Goal: Task Accomplishment & Management: Complete application form

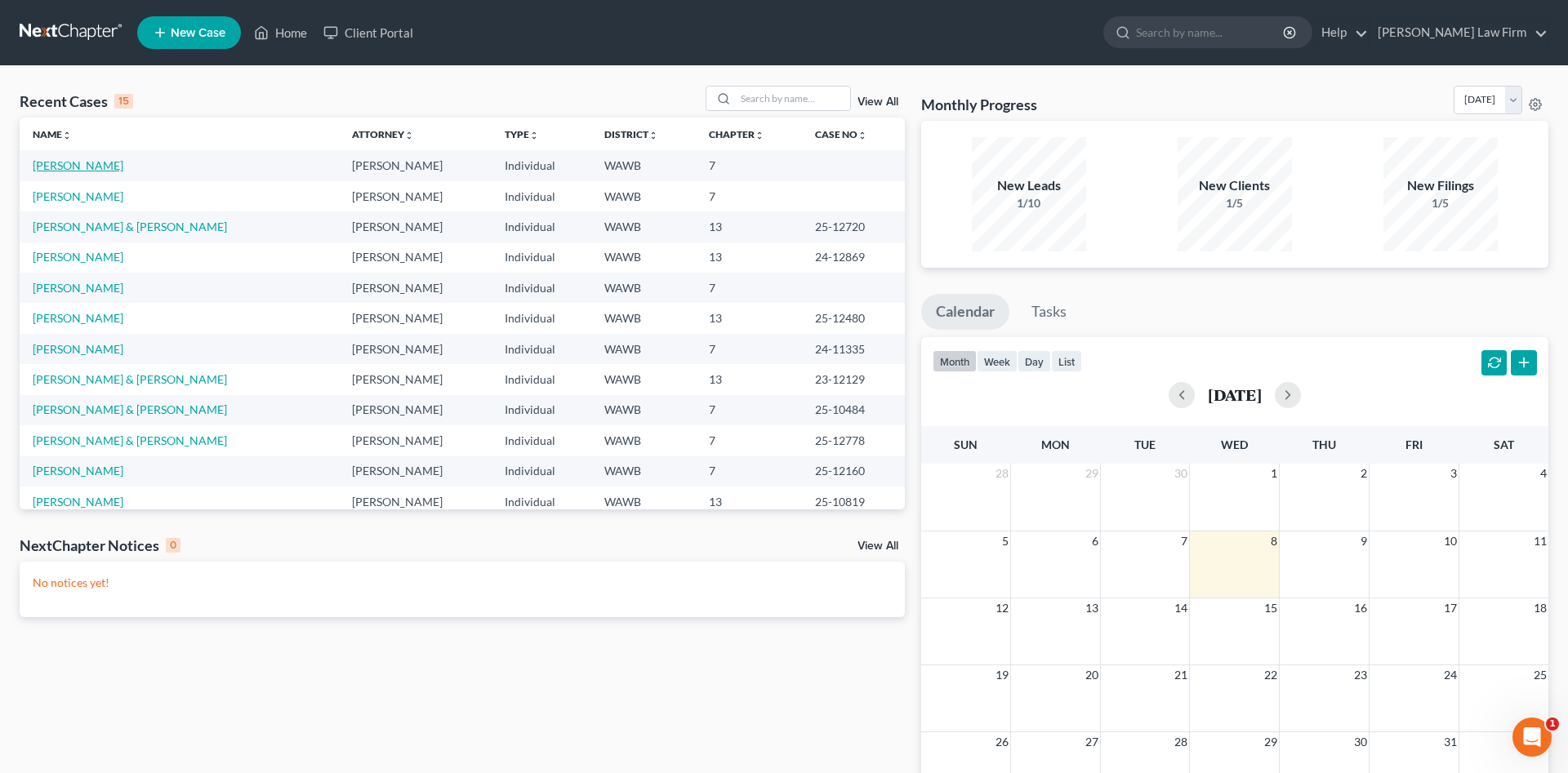
click at [72, 167] on link "[PERSON_NAME]" at bounding box center [78, 166] width 91 height 14
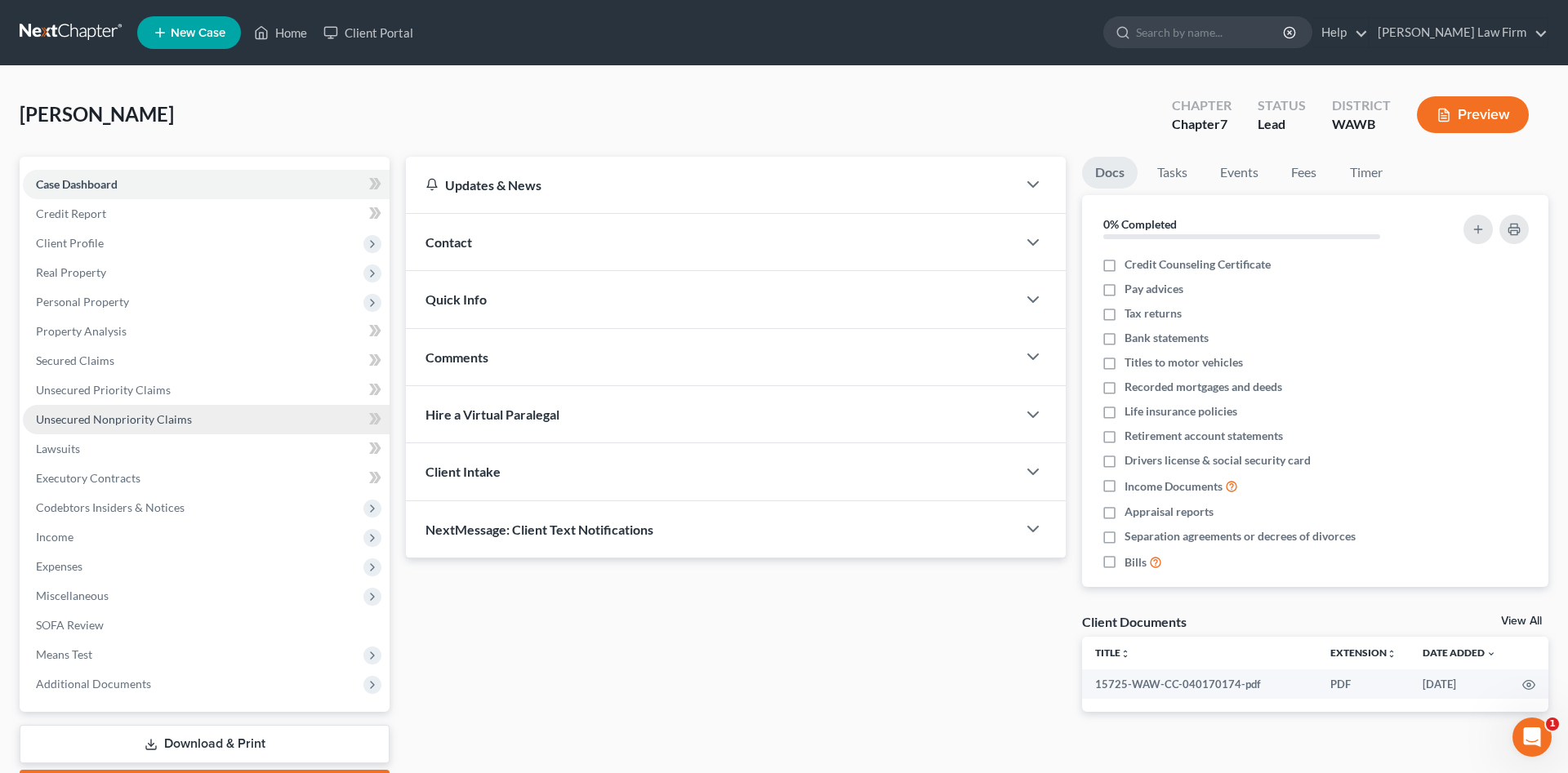
click at [131, 418] on span "Unsecured Nonpriority Claims" at bounding box center [113, 419] width 156 height 14
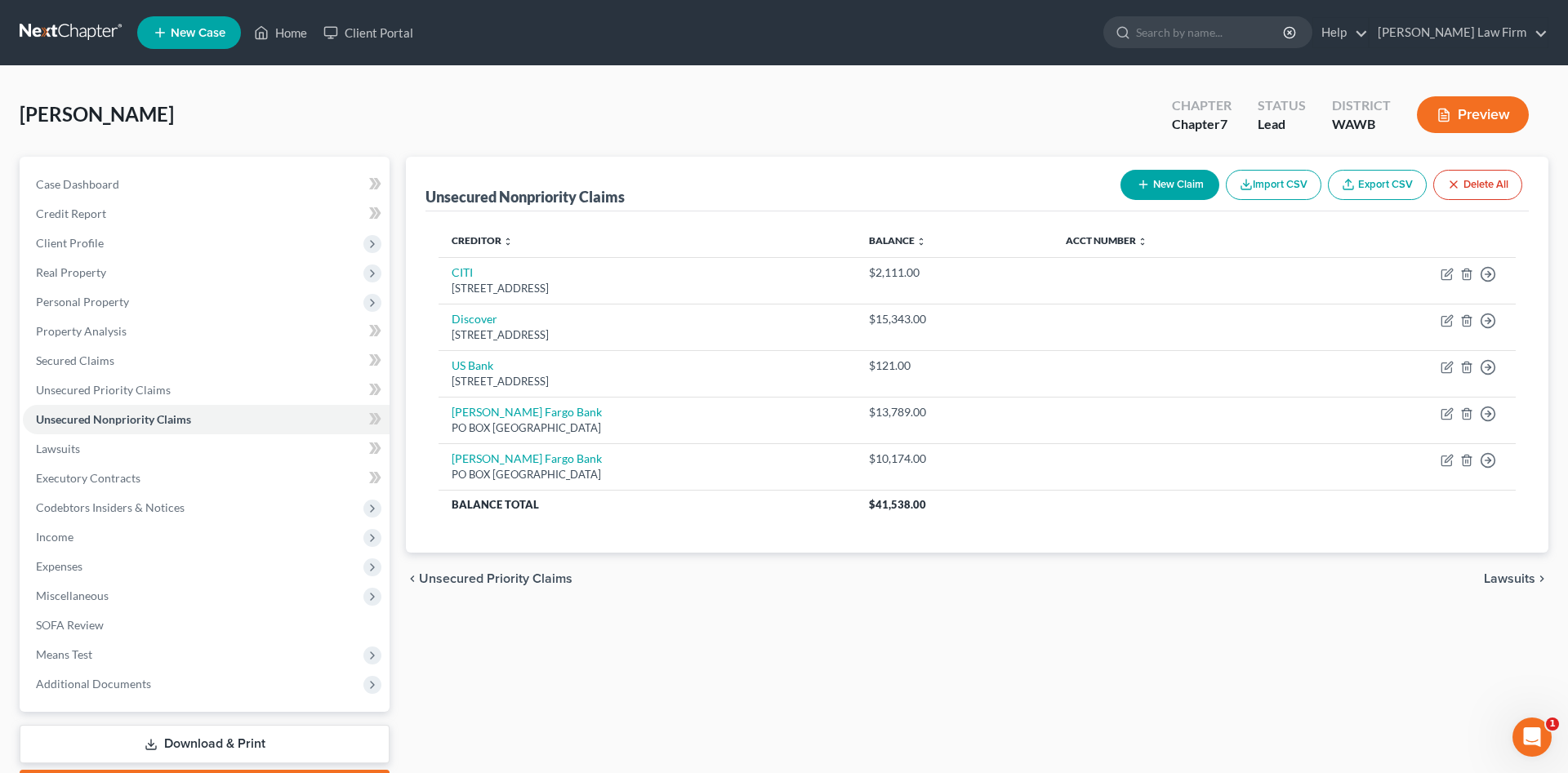
click at [1168, 187] on button "New Claim" at bounding box center [1170, 184] width 99 height 31
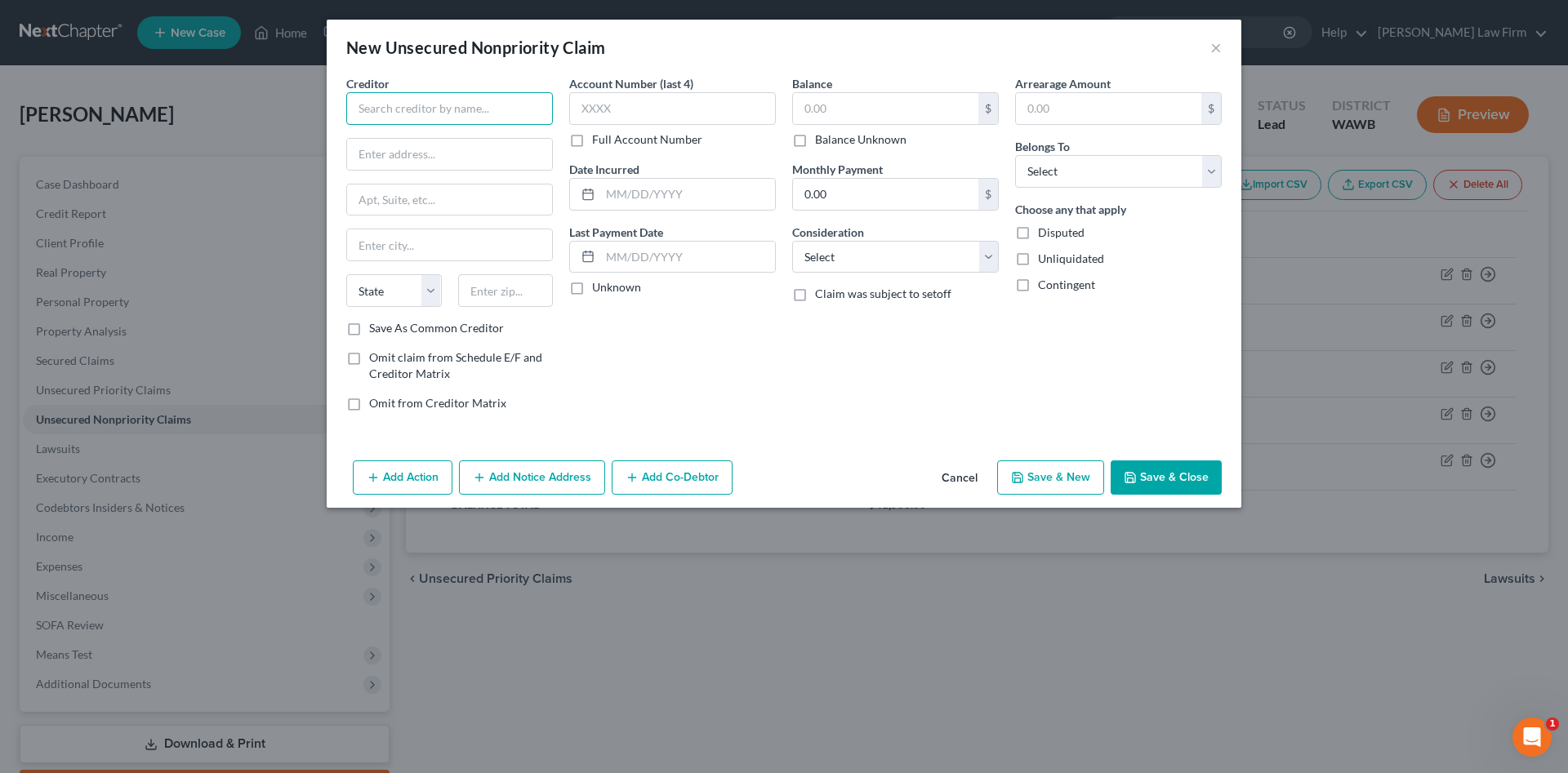
click at [454, 117] on input "text" at bounding box center [450, 108] width 207 height 33
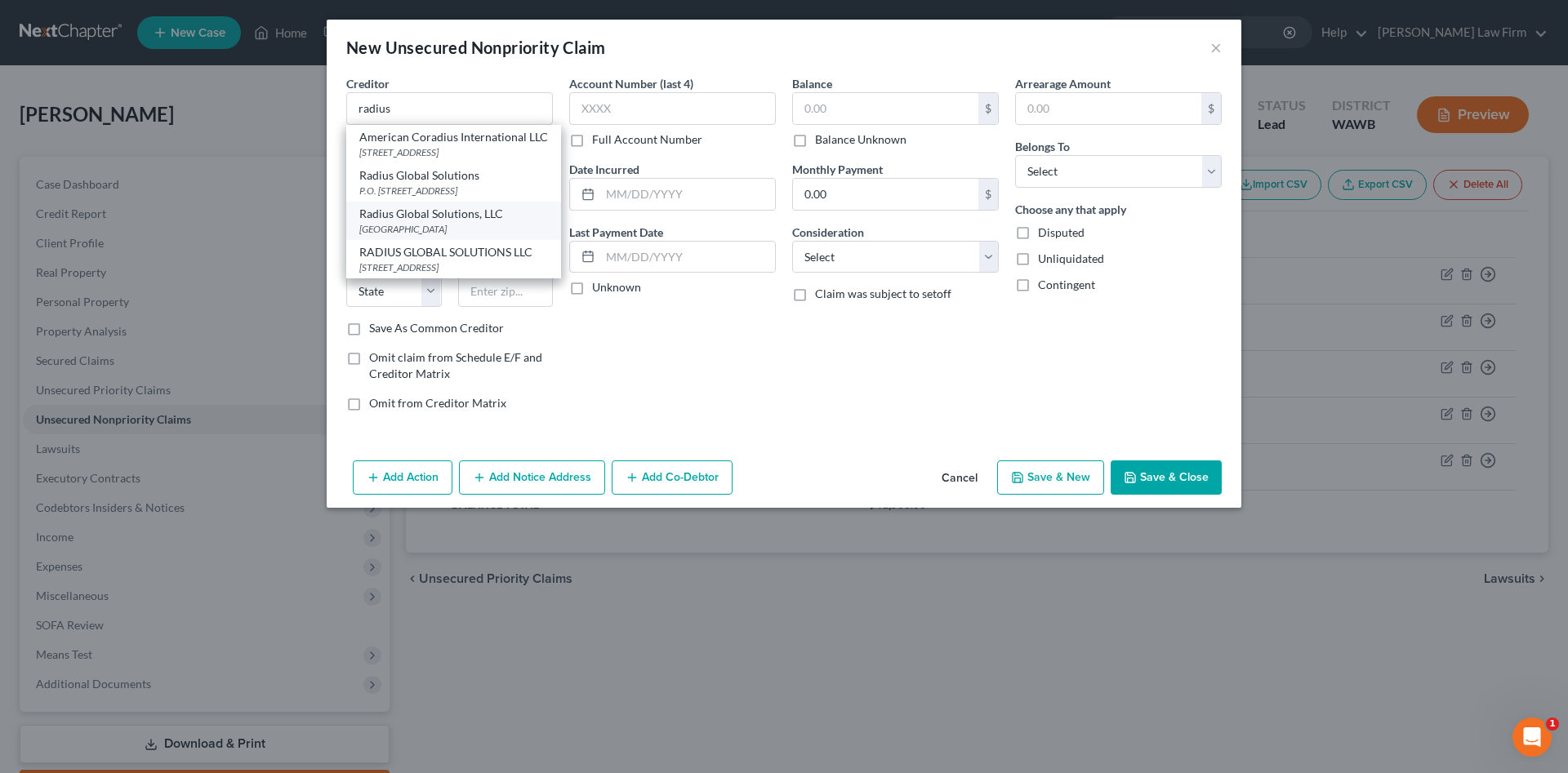
click at [481, 236] on div "[GEOGRAPHIC_DATA]" at bounding box center [453, 229] width 188 height 14
type input "Radius Global Solutions, LLC"
type input "PO Box 390905"
type input "[GEOGRAPHIC_DATA]"
select select "24"
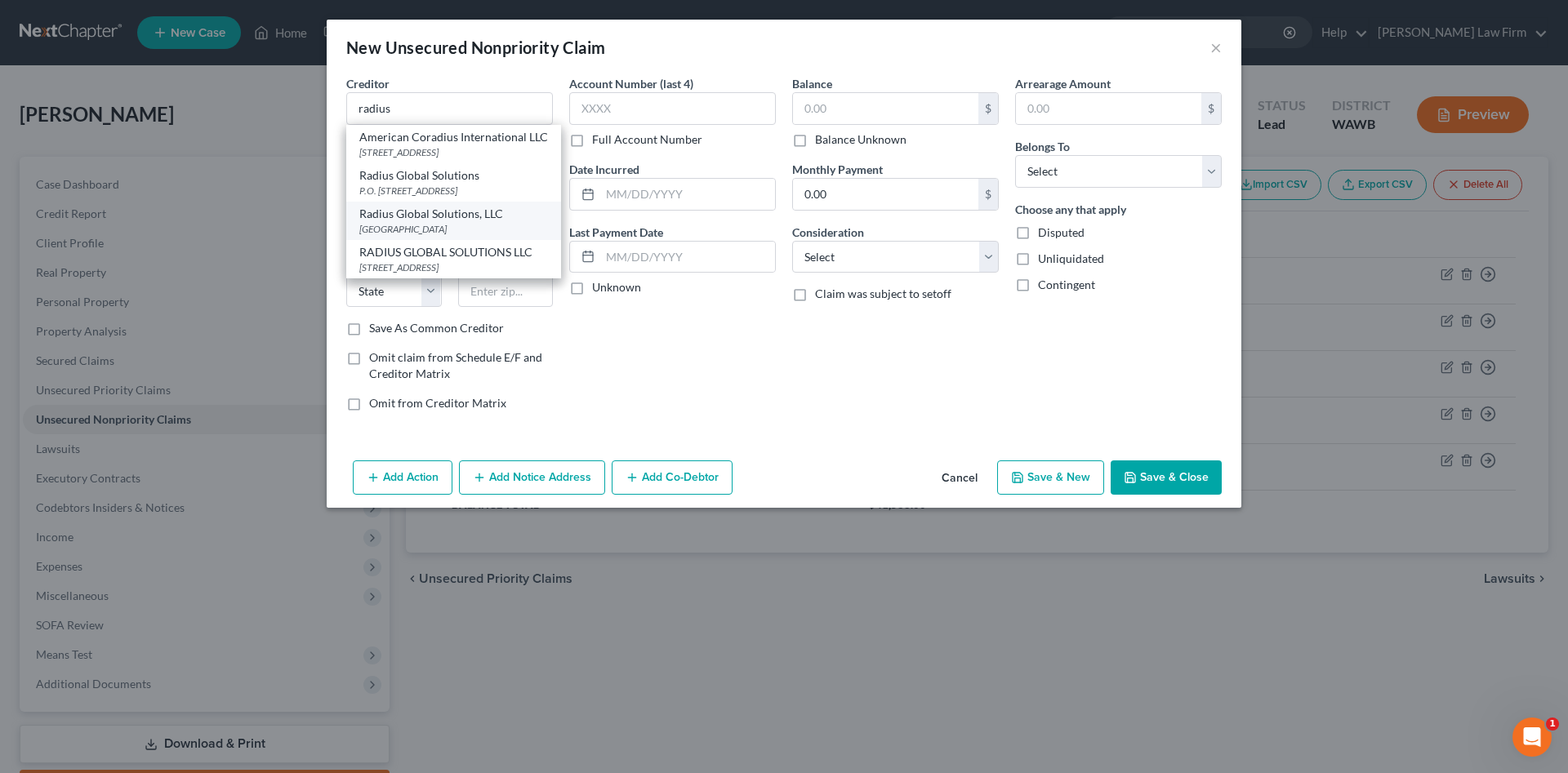
type input "55439"
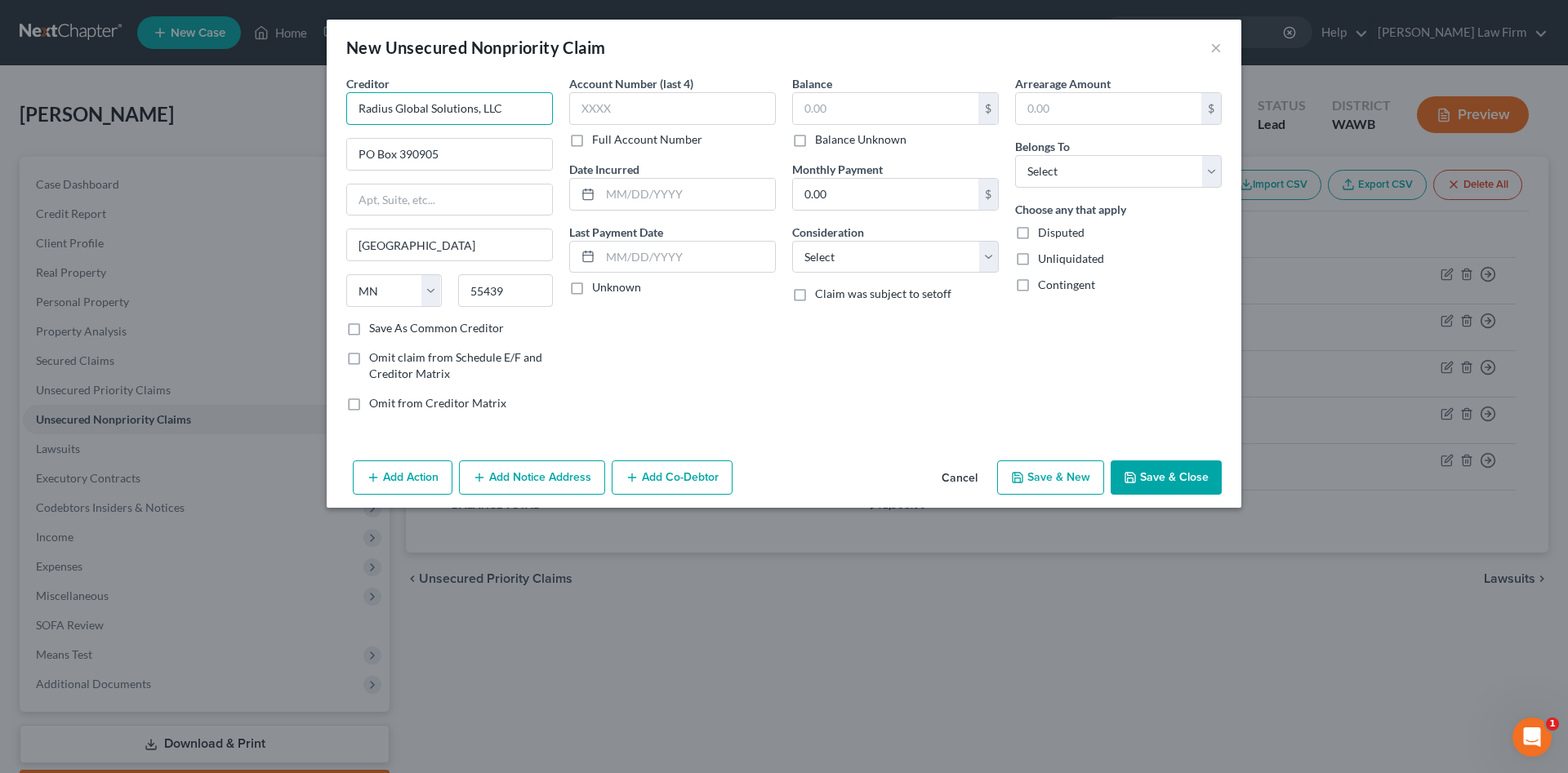
drag, startPoint x: 508, startPoint y: 107, endPoint x: 176, endPoint y: 133, distance: 333.0
click at [346, 125] on input "Radius Global Solutions, LLC" at bounding box center [450, 108] width 207 height 33
drag, startPoint x: 502, startPoint y: 155, endPoint x: 76, endPoint y: 112, distance: 428.2
click at [347, 139] on input "PO Box 390905" at bounding box center [450, 154] width 205 height 31
drag, startPoint x: 519, startPoint y: 287, endPoint x: 392, endPoint y: 272, distance: 127.9
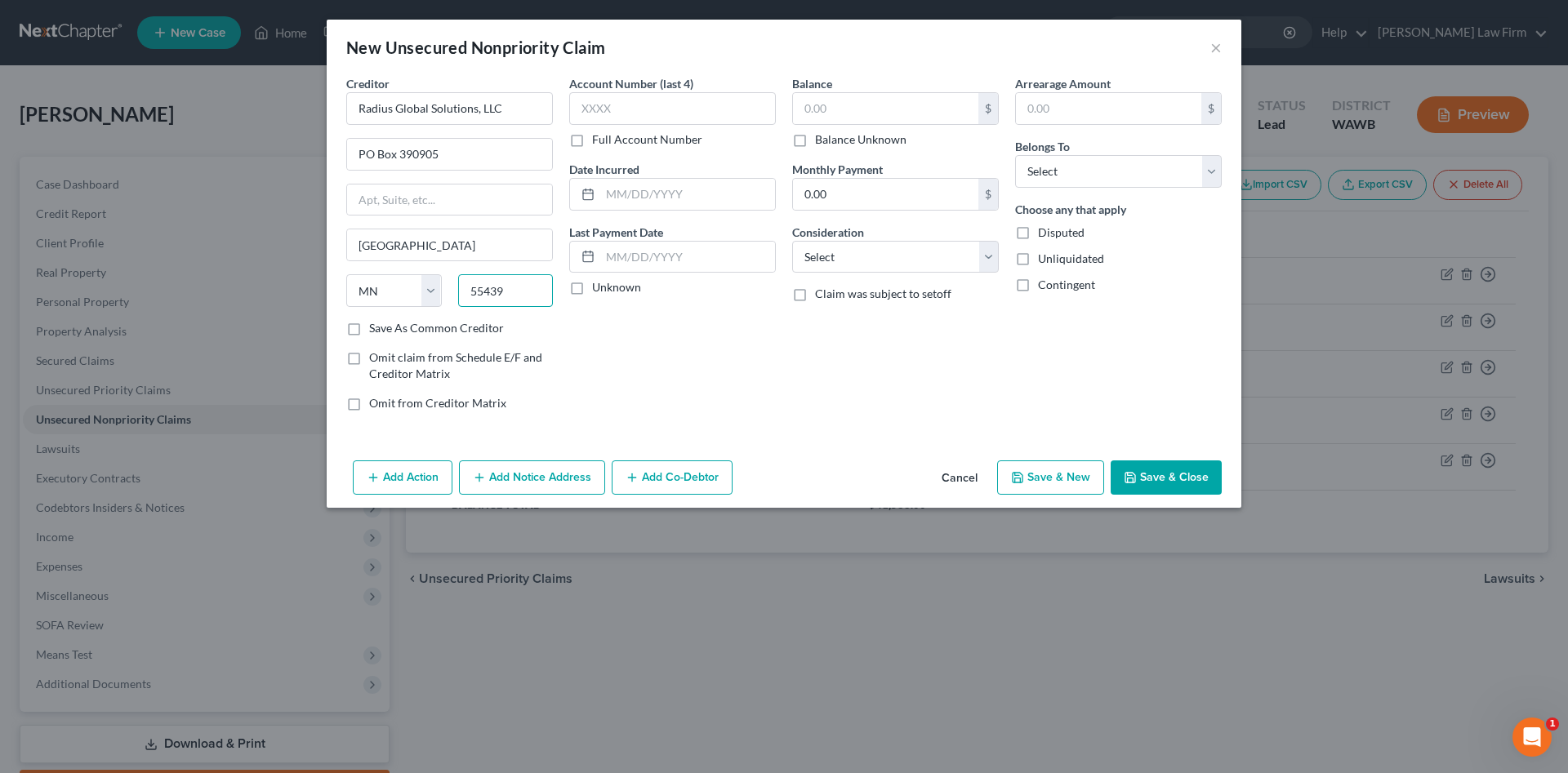
click at [459, 274] on input "55439" at bounding box center [506, 290] width 96 height 33
drag, startPoint x: 523, startPoint y: 121, endPoint x: 153, endPoint y: 80, distance: 372.3
click at [346, 93] on input "Radius Global Solutions, LLC" at bounding box center [450, 108] width 207 height 33
paste input "CC Bank CNG"
drag, startPoint x: 479, startPoint y: 115, endPoint x: 155, endPoint y: 111, distance: 324.0
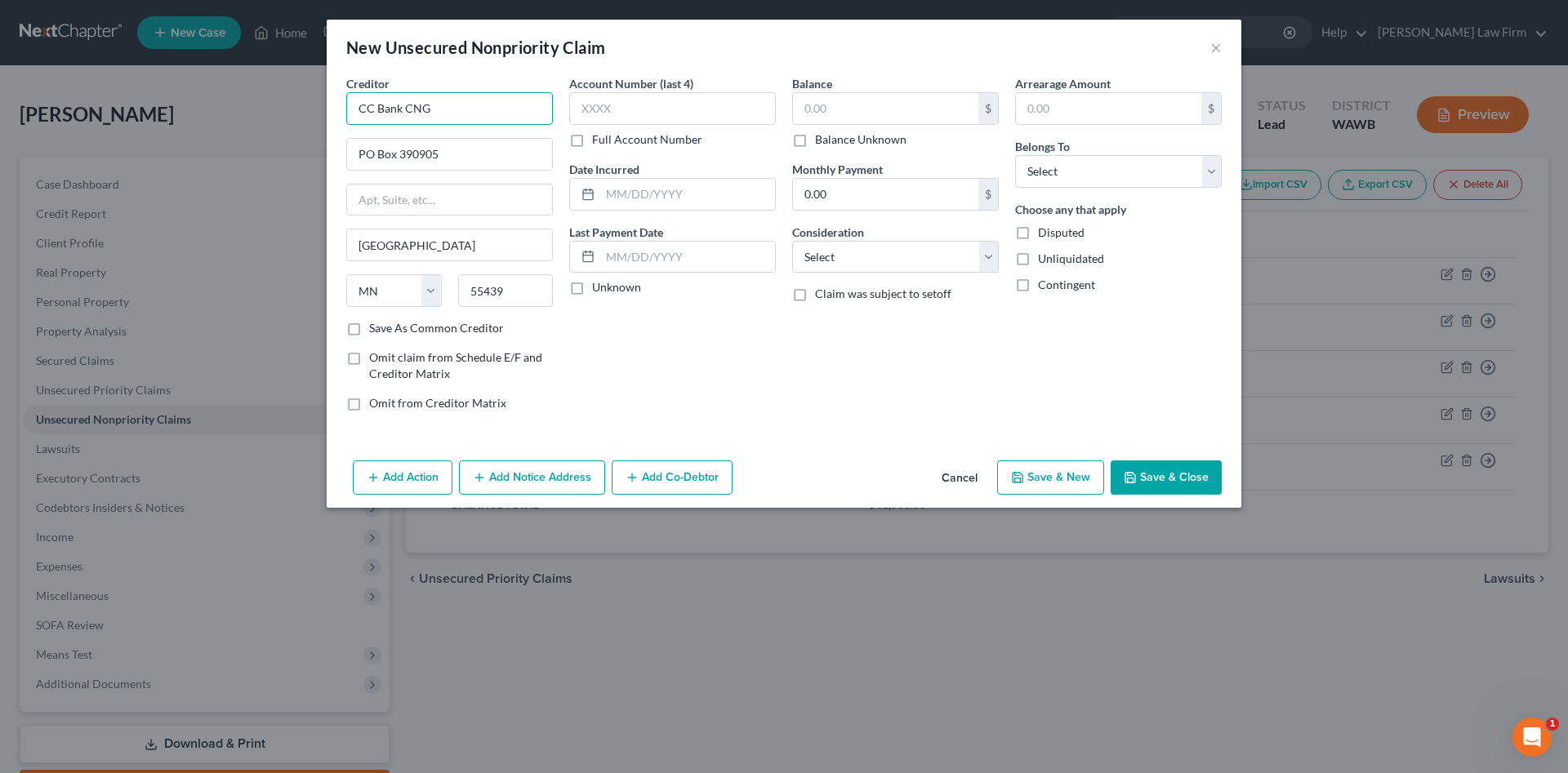
click at [346, 111] on input "CC Bank CNG" at bounding box center [450, 108] width 207 height 33
click at [427, 146] on div "[STREET_ADDRESS]" at bounding box center [444, 152] width 170 height 14
type input "AFNI INC"
type input "PO Box 3068"
type input "Bloomington"
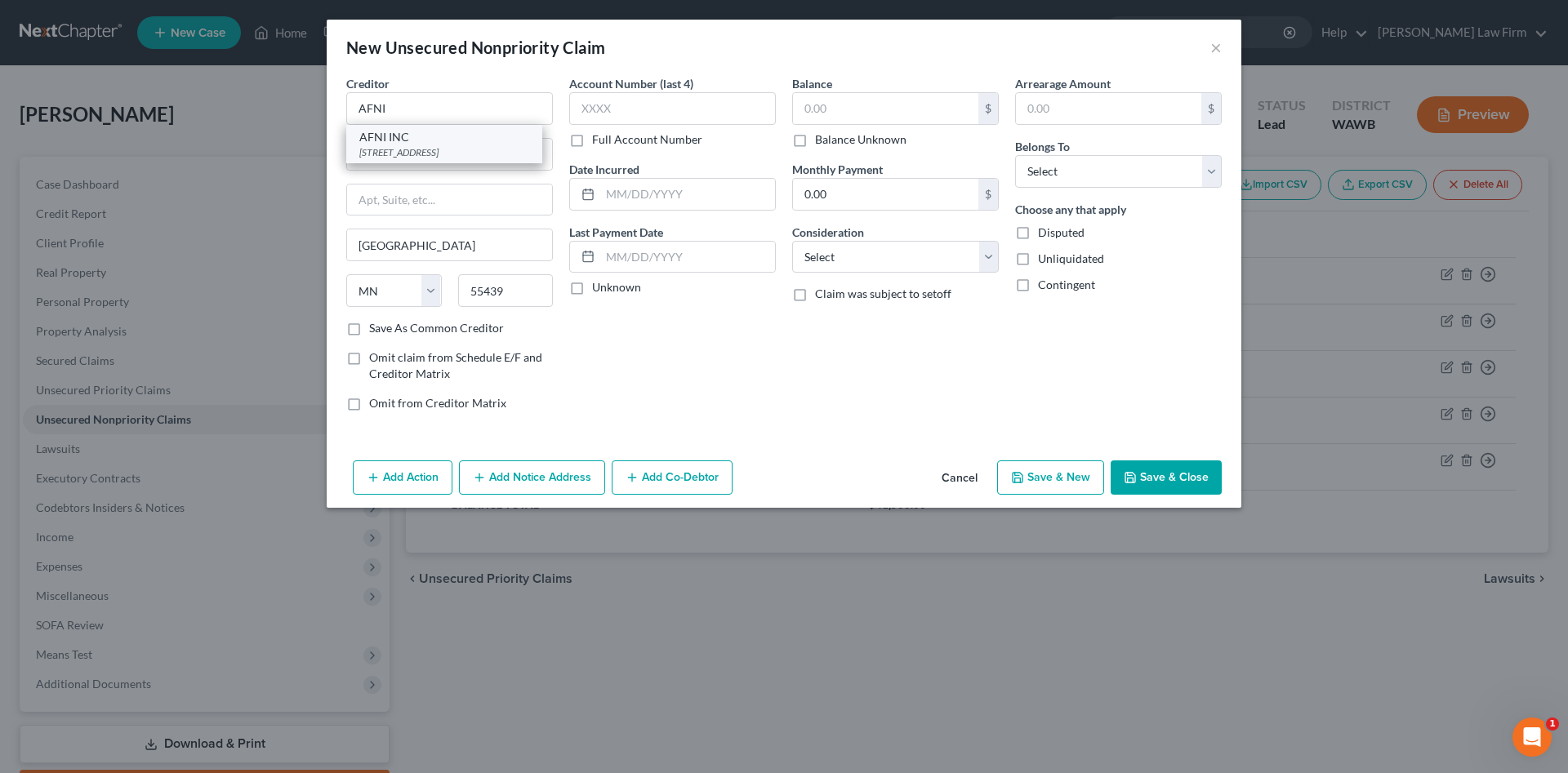
select select "14"
type input "61702"
drag, startPoint x: 432, startPoint y: 114, endPoint x: 283, endPoint y: 108, distance: 149.1
click at [346, 108] on input "AFNI INC" at bounding box center [450, 108] width 207 height 33
drag, startPoint x: 463, startPoint y: 115, endPoint x: 270, endPoint y: 111, distance: 193.0
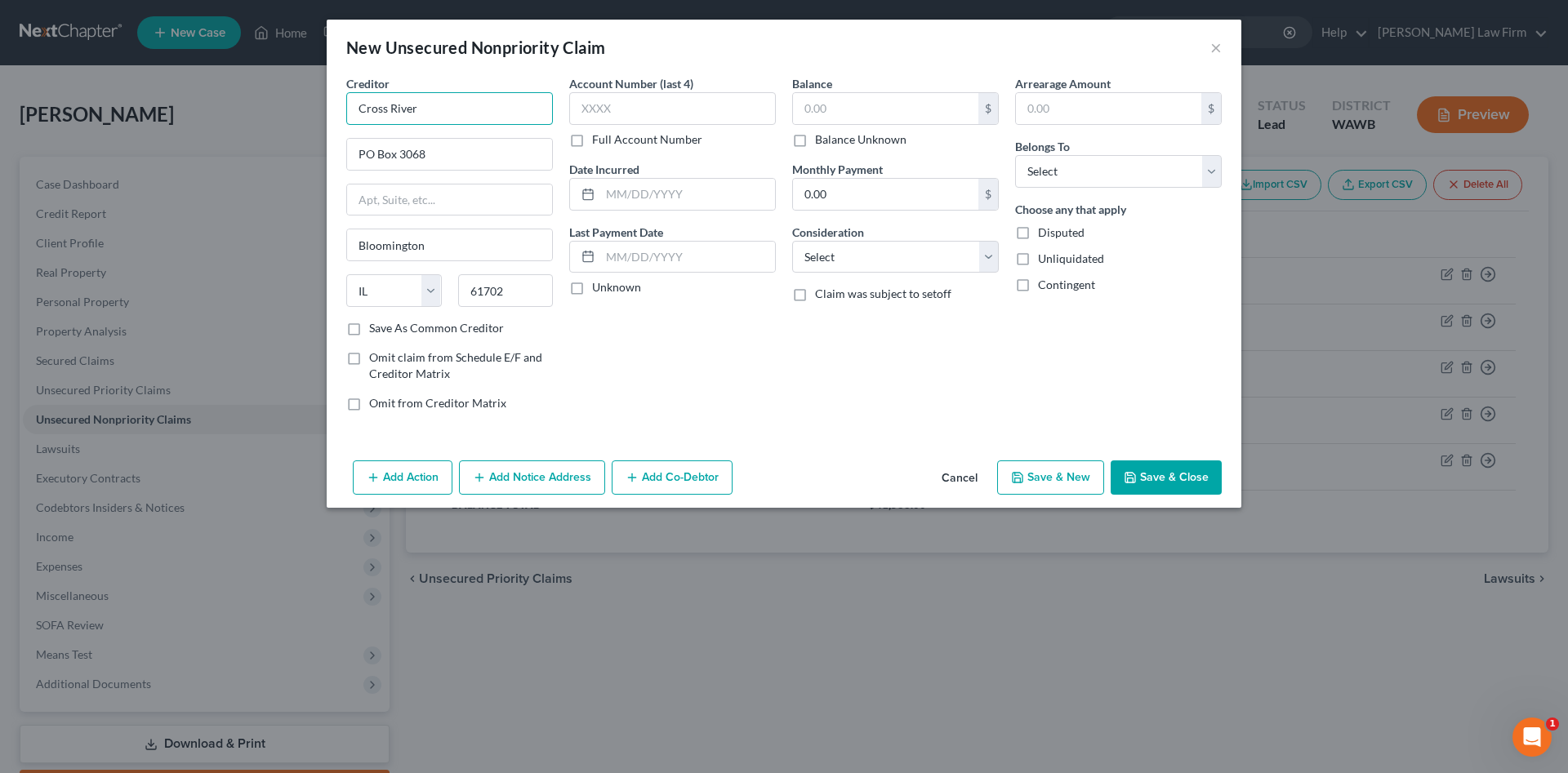
click at [346, 111] on input "Cross River" at bounding box center [450, 108] width 207 height 33
click at [413, 153] on div "[STREET_ADDRESS]" at bounding box center [444, 152] width 170 height 14
type input "Evergreen Financial Services"
type input "PO Box 9073"
type input "Yakima"
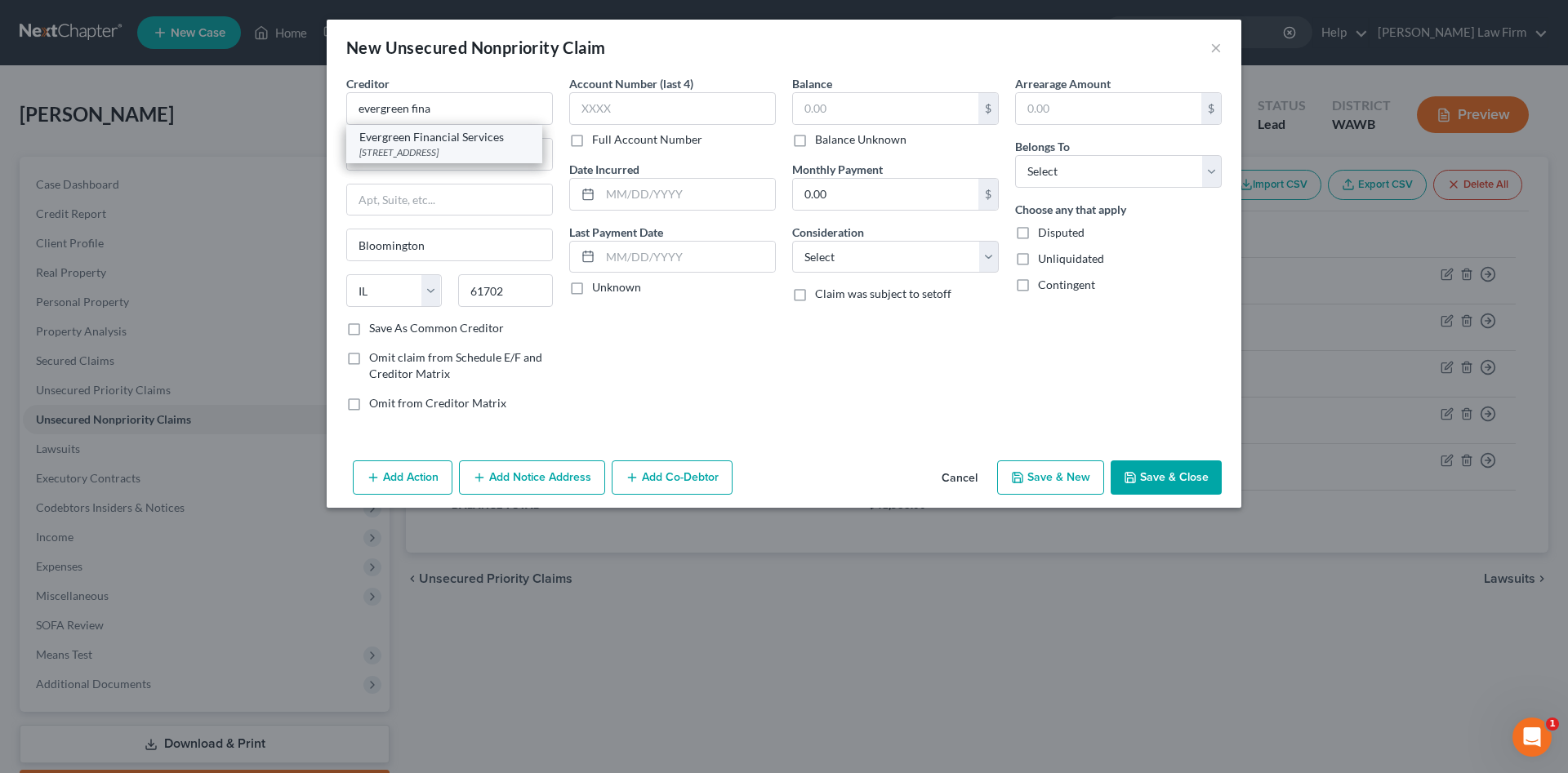
select select "50"
type input "98909"
drag, startPoint x: 437, startPoint y: 159, endPoint x: 350, endPoint y: 158, distance: 87.0
click at [350, 158] on input "PO Box 9073" at bounding box center [450, 154] width 205 height 31
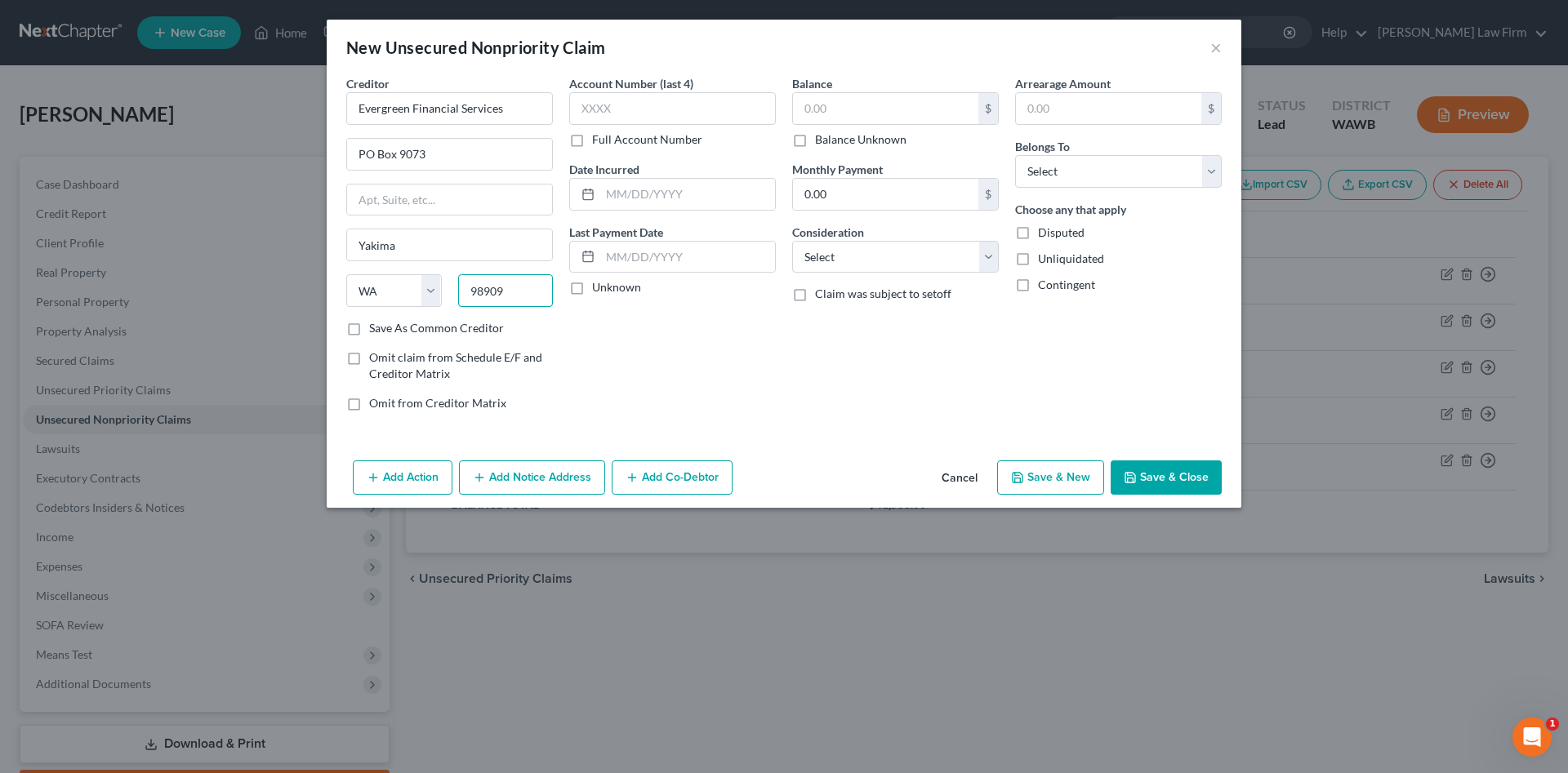
drag, startPoint x: 509, startPoint y: 291, endPoint x: 442, endPoint y: 290, distance: 67.0
click at [459, 290] on input "98909" at bounding box center [506, 290] width 96 height 33
drag, startPoint x: 532, startPoint y: 111, endPoint x: 411, endPoint y: 96, distance: 121.9
click at [411, 96] on input "Evergreen Financial Services" at bounding box center [450, 108] width 207 height 33
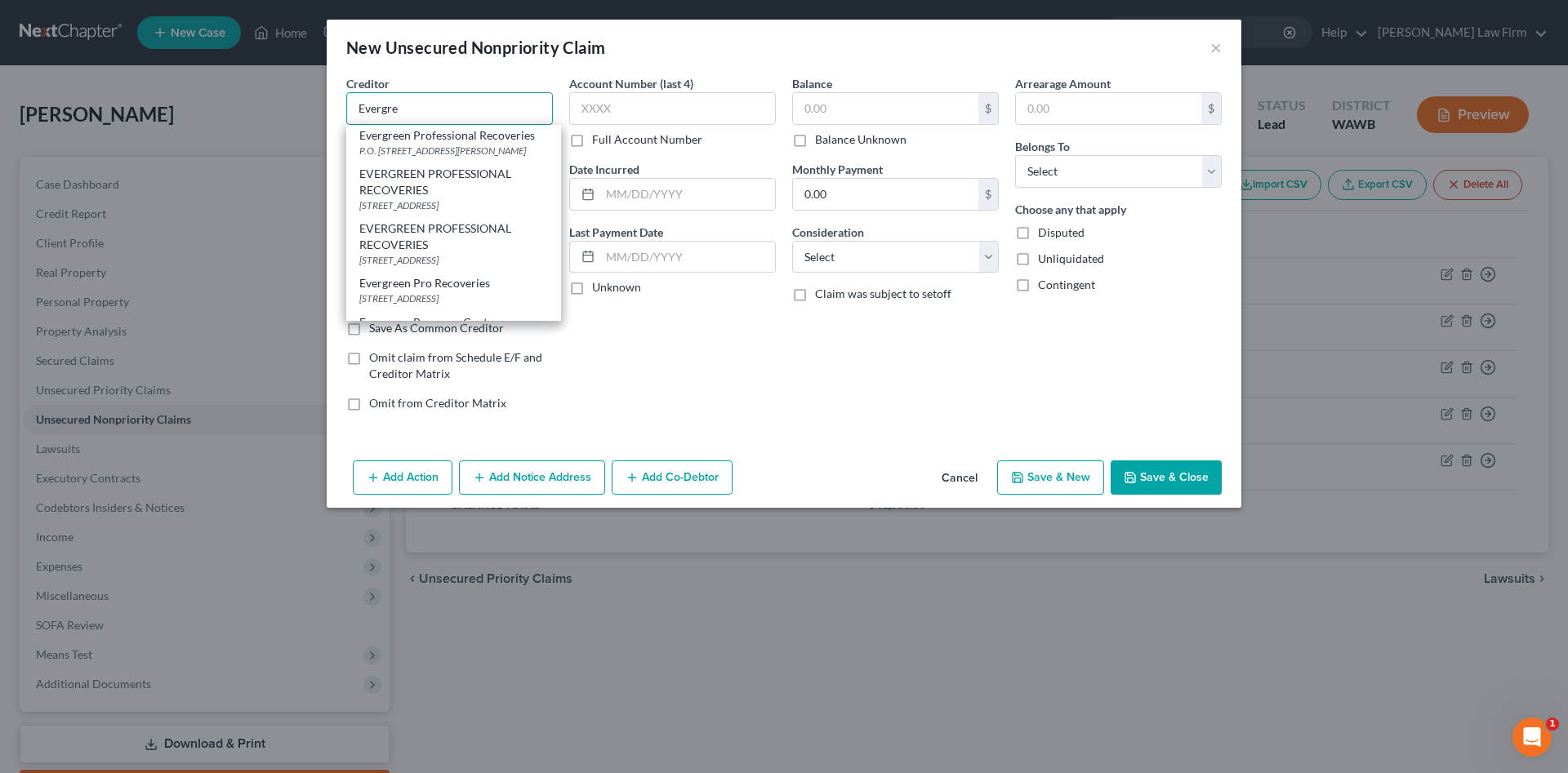
scroll to position [265, 0]
drag, startPoint x: 416, startPoint y: 102, endPoint x: 273, endPoint y: 103, distance: 143.0
click at [346, 103] on input "Evergre" at bounding box center [450, 108] width 207 height 33
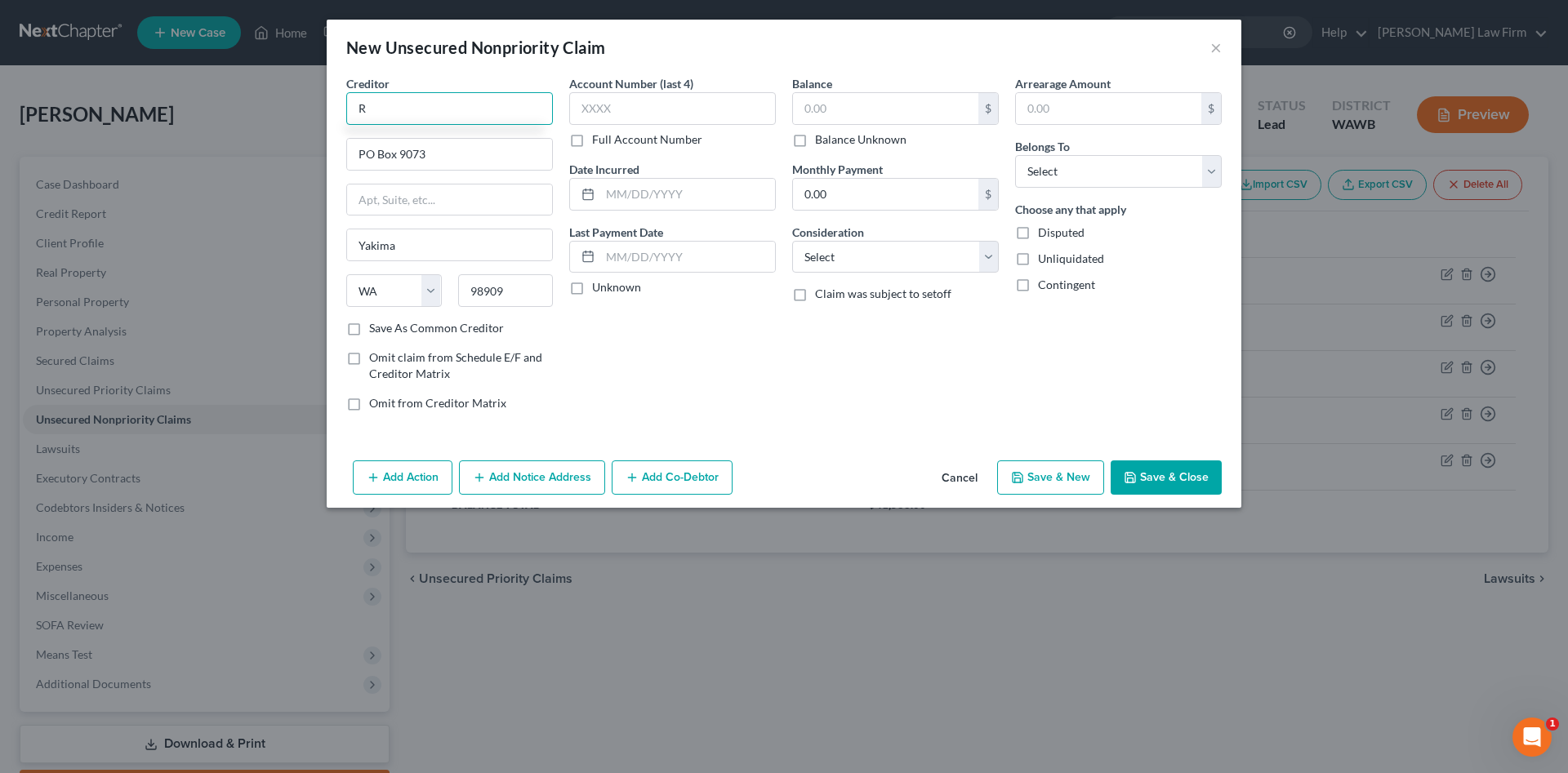
scroll to position [0, 0]
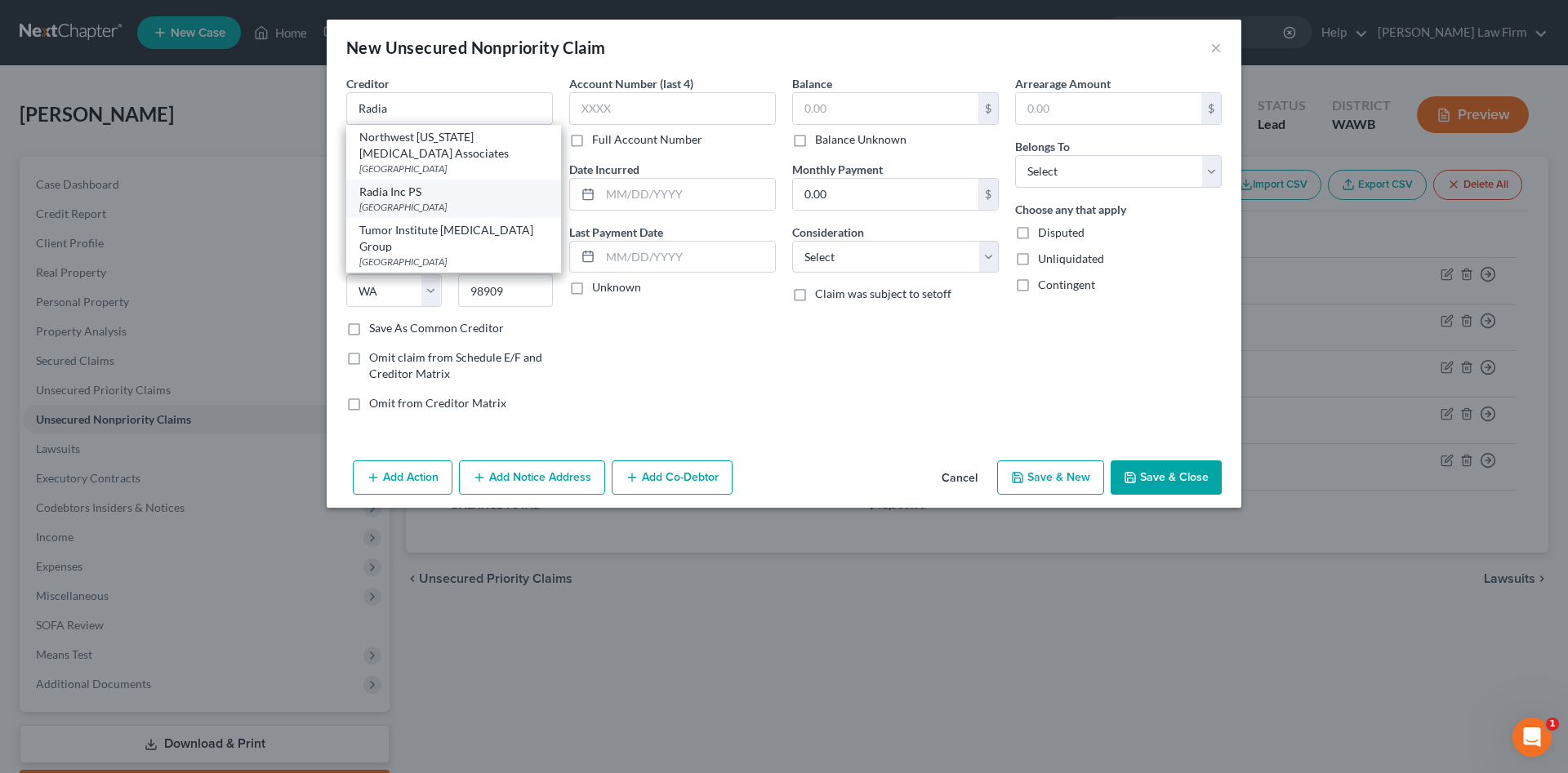
click at [423, 192] on div "Radia Inc PS" at bounding box center [453, 191] width 188 height 17
type input "Radia Inc PS"
type input "PO Box 34473"
type input "[GEOGRAPHIC_DATA]"
type input "98124"
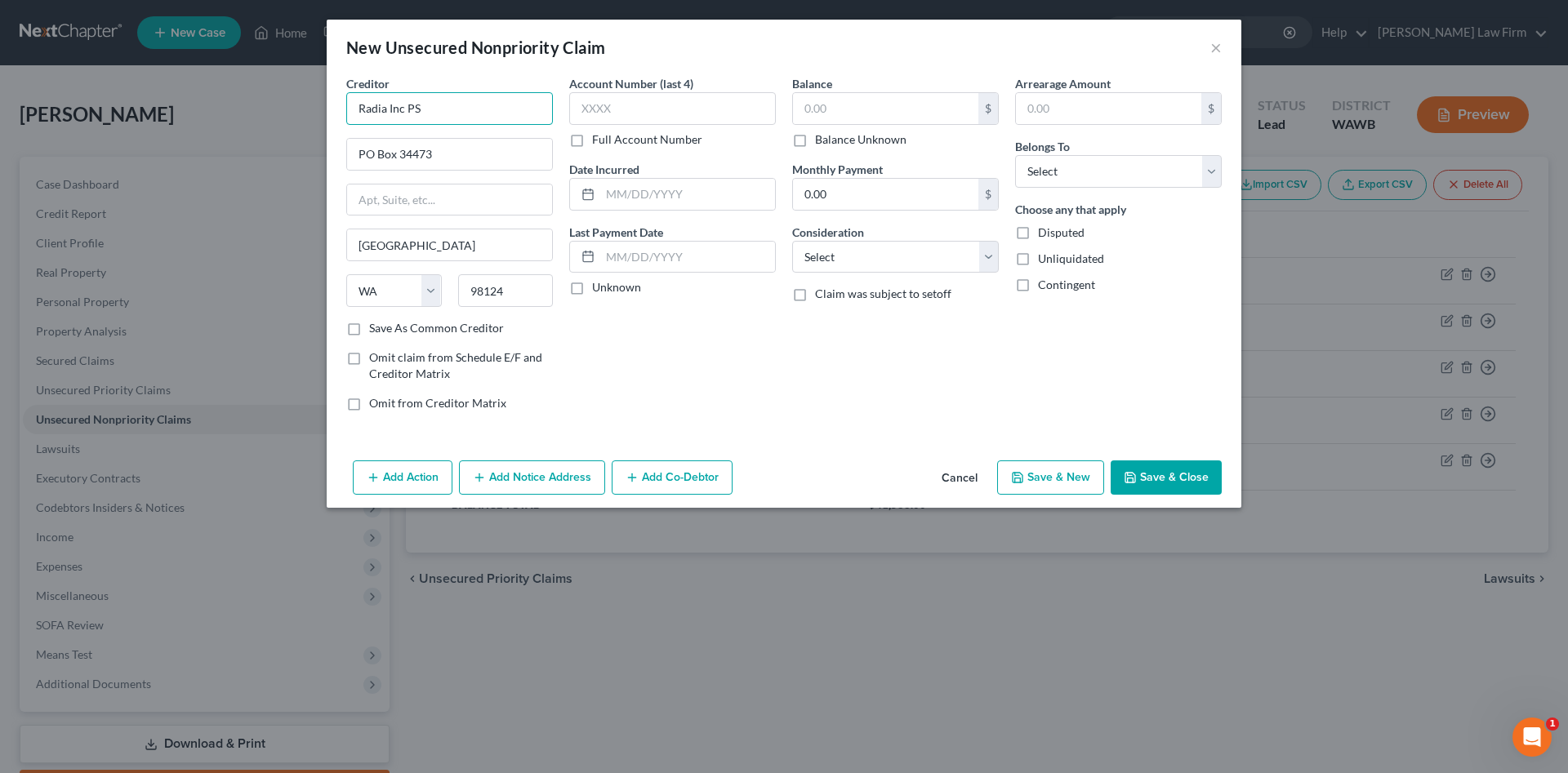
drag, startPoint x: 465, startPoint y: 110, endPoint x: 236, endPoint y: 108, distance: 229.0
click at [346, 108] on input "Radia Inc PS" at bounding box center [450, 108] width 207 height 33
drag, startPoint x: 459, startPoint y: 101, endPoint x: 246, endPoint y: 103, distance: 213.0
click at [346, 103] on input "Radia Inc PS" at bounding box center [450, 108] width 207 height 33
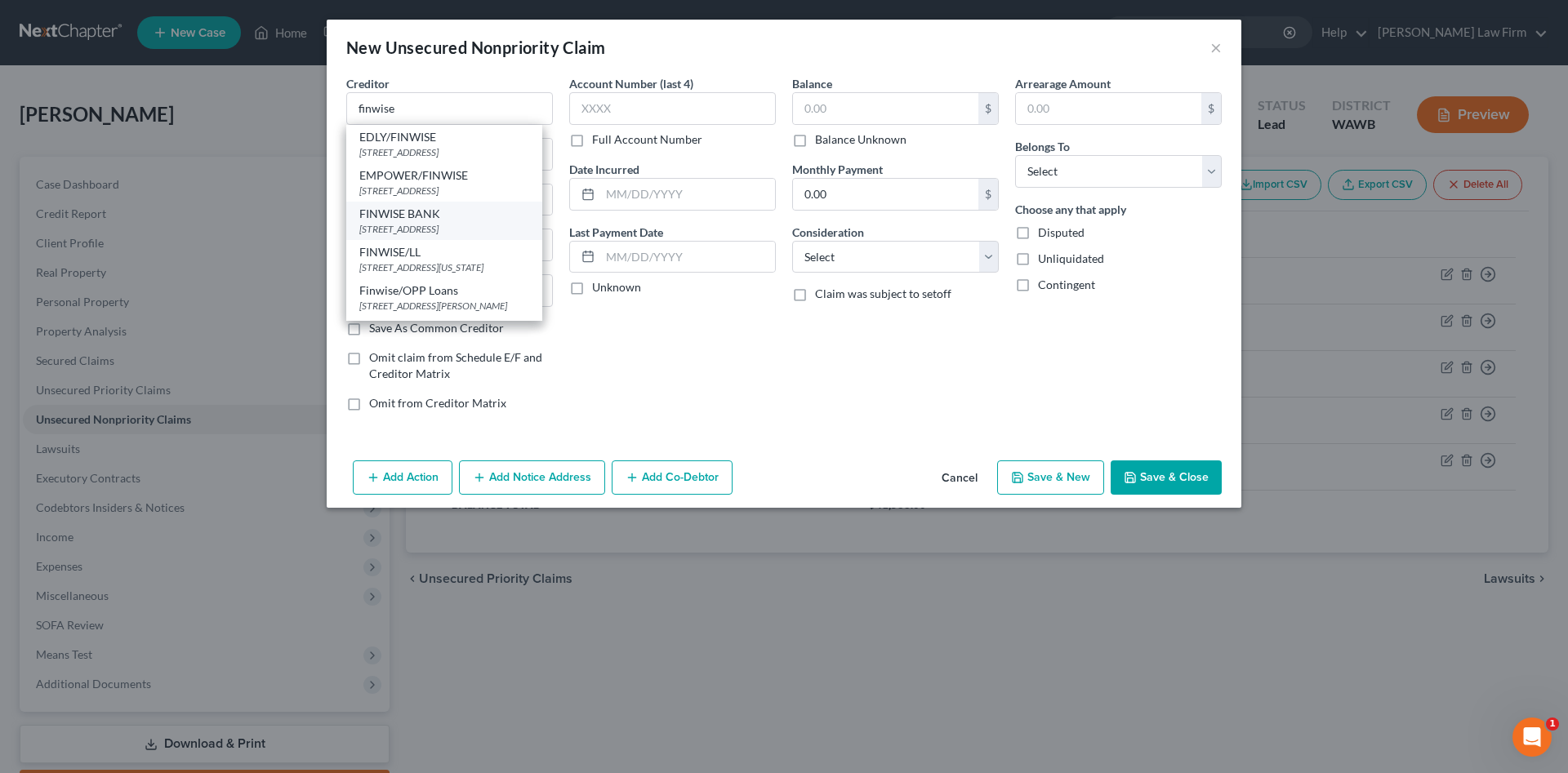
click at [442, 222] on div "FINWISE BANK" at bounding box center [444, 214] width 170 height 17
type input "FINWISE BANK"
type input "[STREET_ADDRESS]"
type input "SUITE 300"
type input "Coppell"
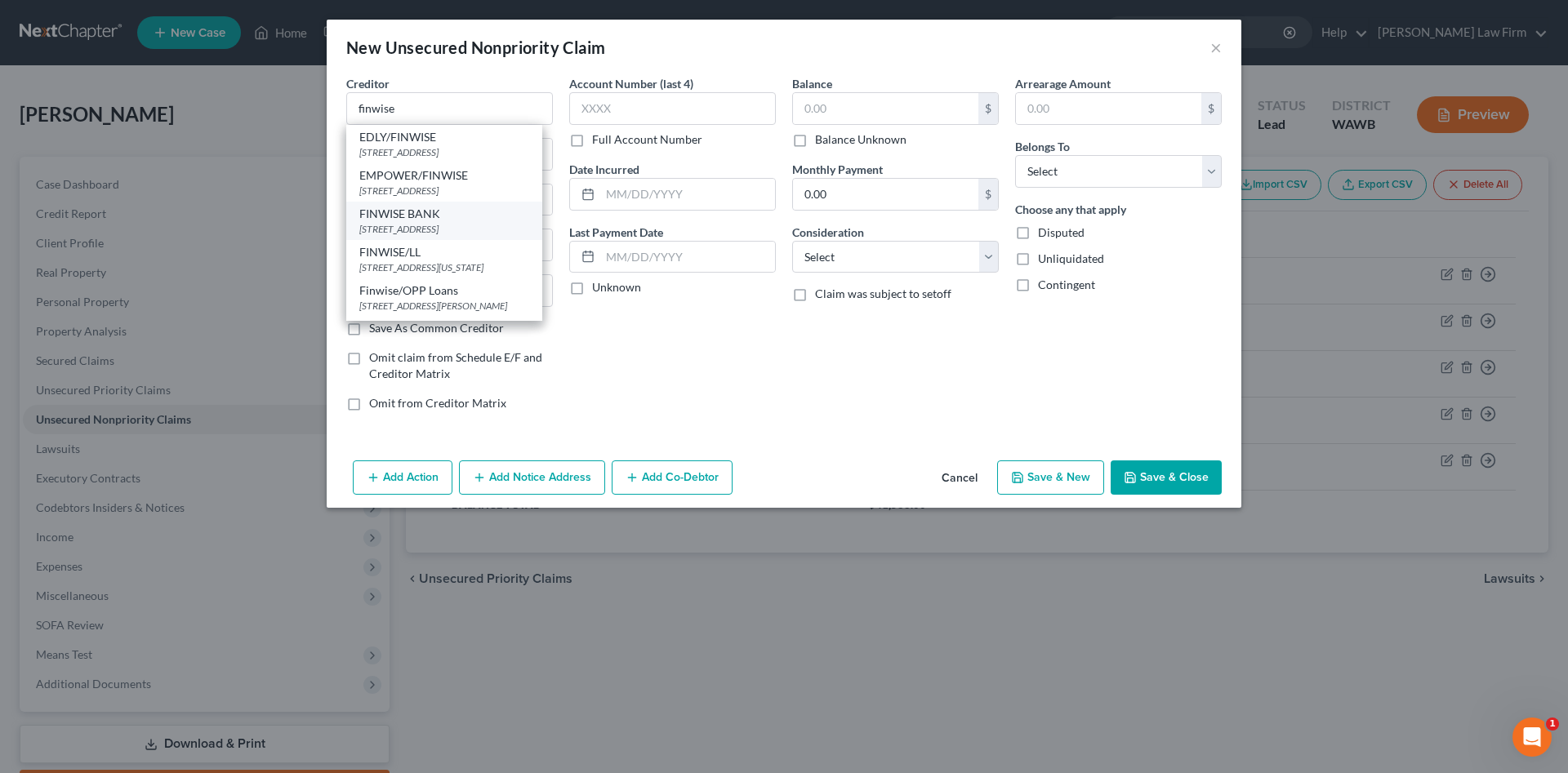
select select "45"
type input "75019"
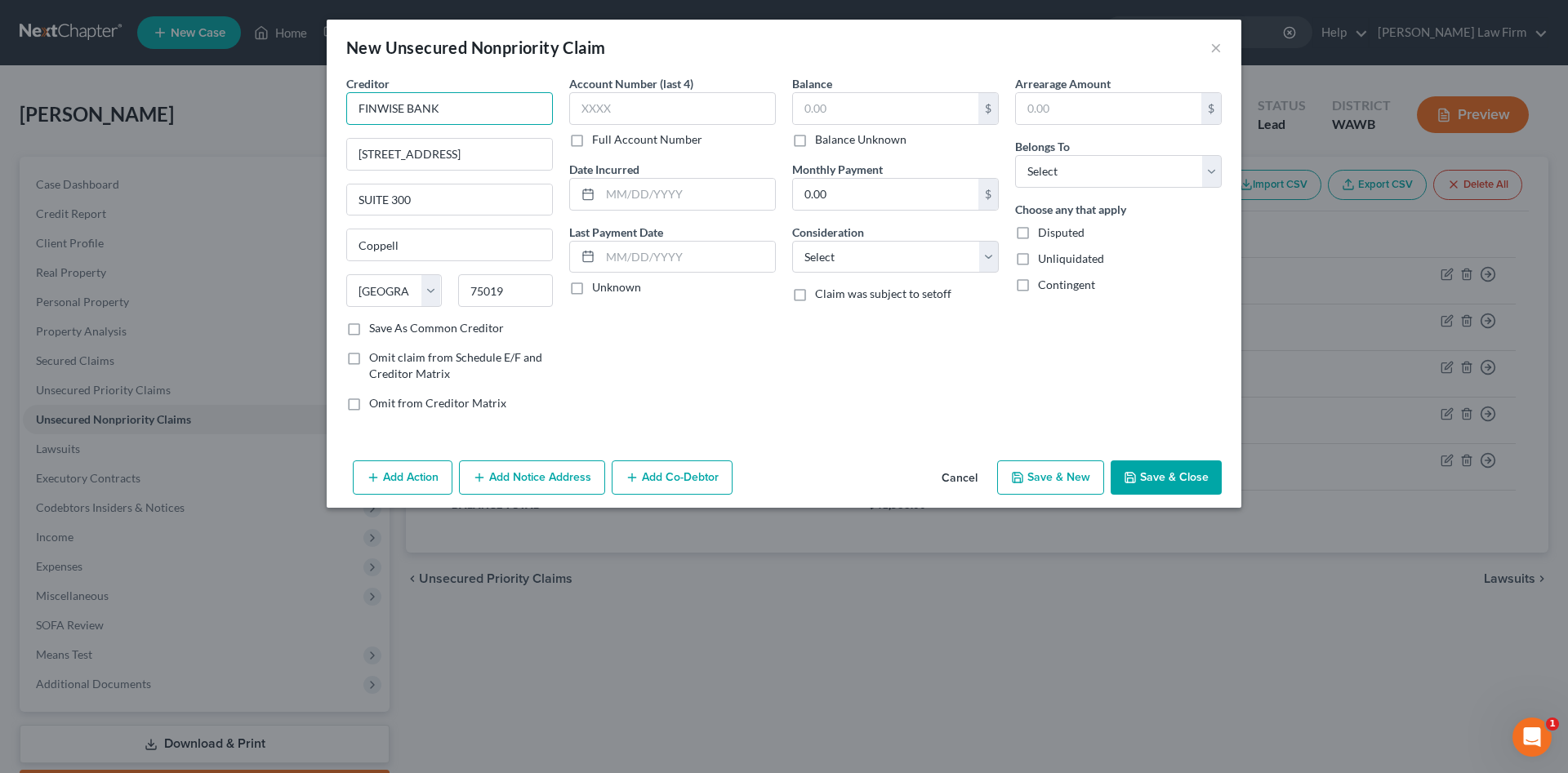
drag, startPoint x: 472, startPoint y: 99, endPoint x: 115, endPoint y: 110, distance: 357.2
click at [346, 110] on input "FINWISE BANK" at bounding box center [450, 108] width 207 height 33
drag, startPoint x: 454, startPoint y: 157, endPoint x: 257, endPoint y: 157, distance: 197.0
click at [347, 157] on input "[STREET_ADDRESS]" at bounding box center [450, 154] width 205 height 31
drag, startPoint x: 444, startPoint y: 197, endPoint x: 168, endPoint y: 174, distance: 277.0
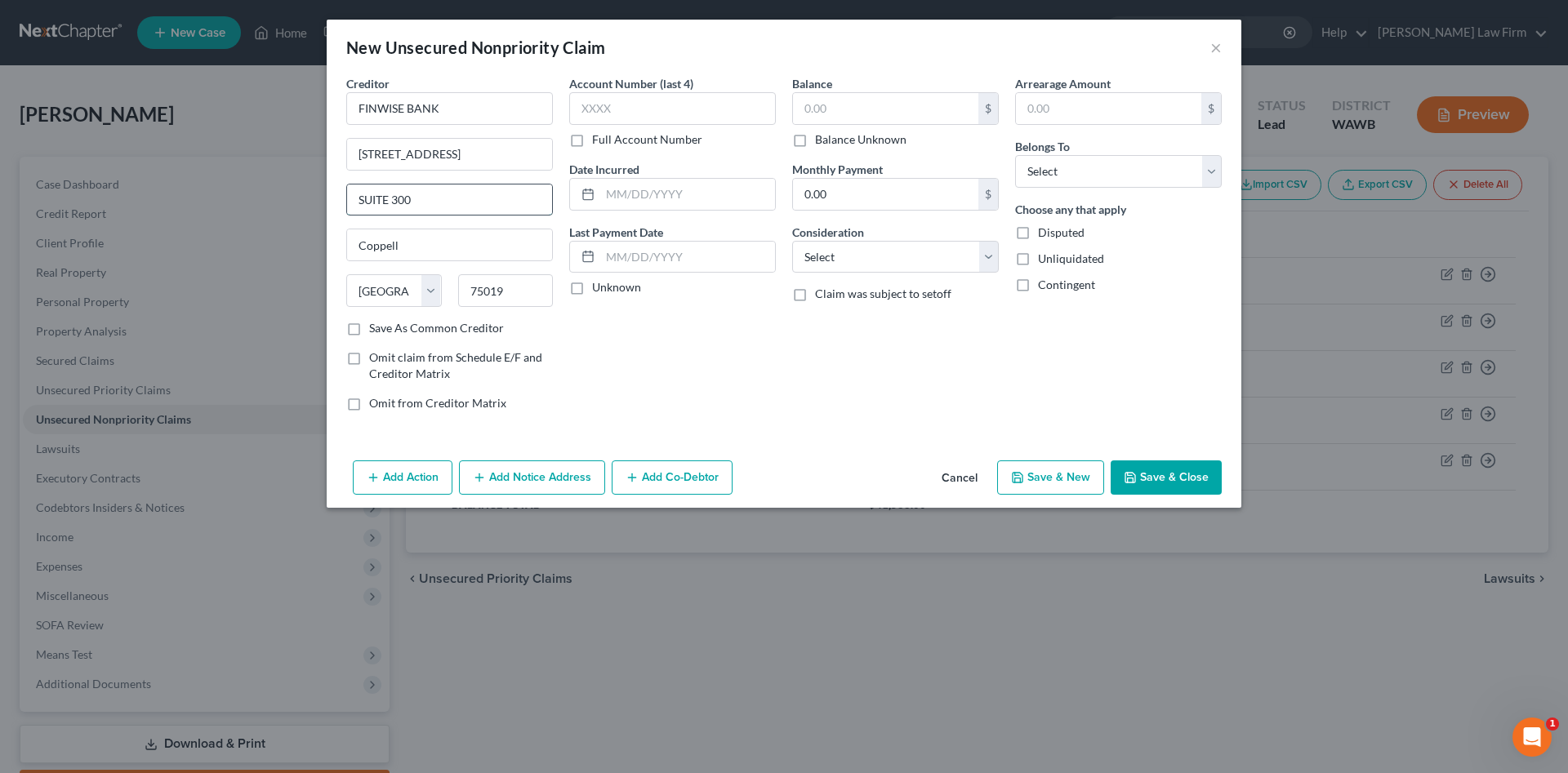
click at [347, 184] on input "SUITE 300" at bounding box center [450, 199] width 205 height 31
drag, startPoint x: 521, startPoint y: 295, endPoint x: 421, endPoint y: 295, distance: 100.0
click at [459, 295] on input "75019" at bounding box center [506, 290] width 96 height 33
drag, startPoint x: 514, startPoint y: 103, endPoint x: 60, endPoint y: 82, distance: 454.5
click at [346, 93] on input "FINWISE BANK" at bounding box center [450, 108] width 207 height 33
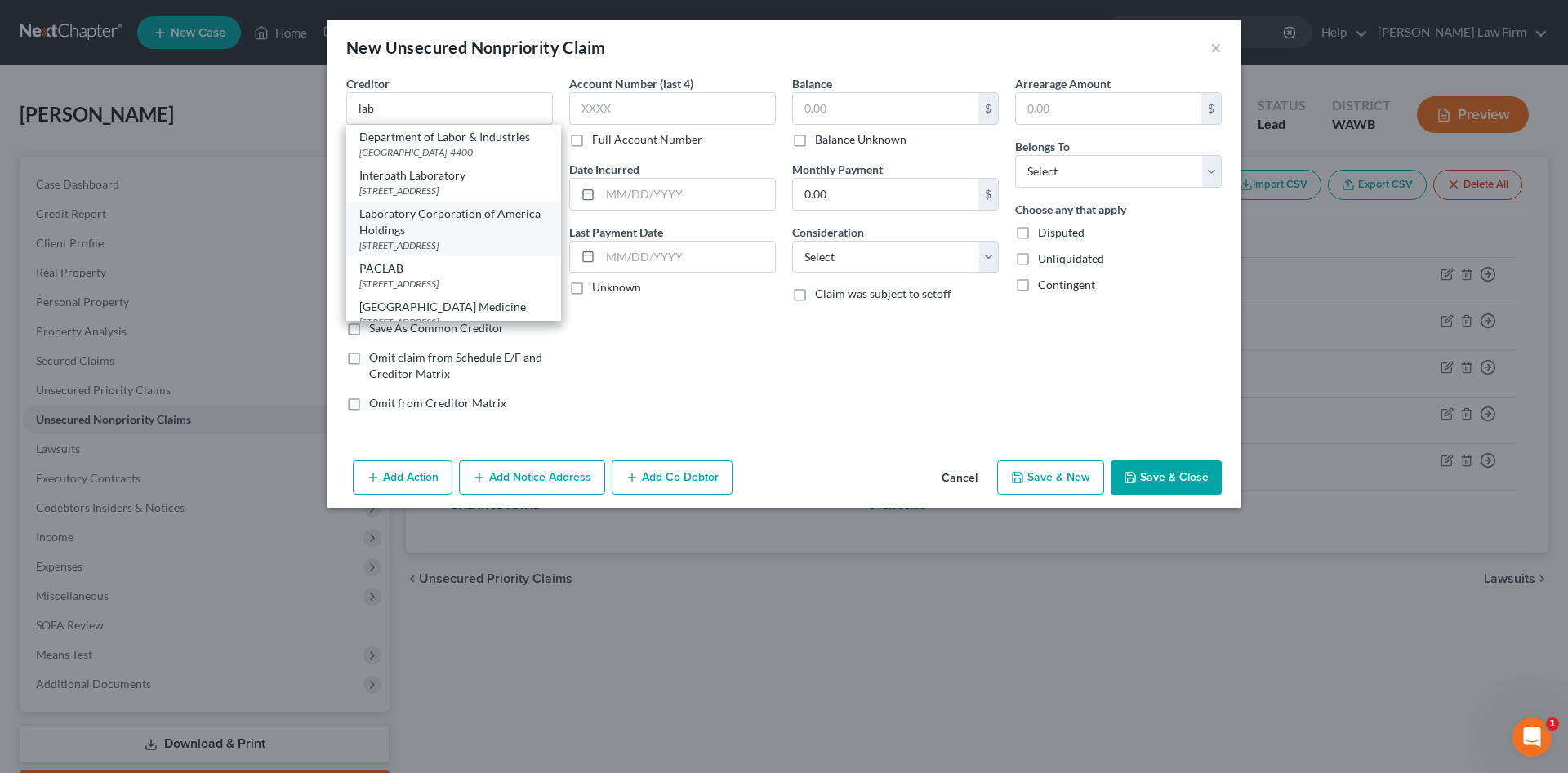
click at [390, 224] on div "Laboratory Corporation of America Holdings" at bounding box center [453, 222] width 188 height 33
type input "Laboratory Corporation of America Holdings"
type input "PO Box 2240"
type input "[GEOGRAPHIC_DATA]"
select select "28"
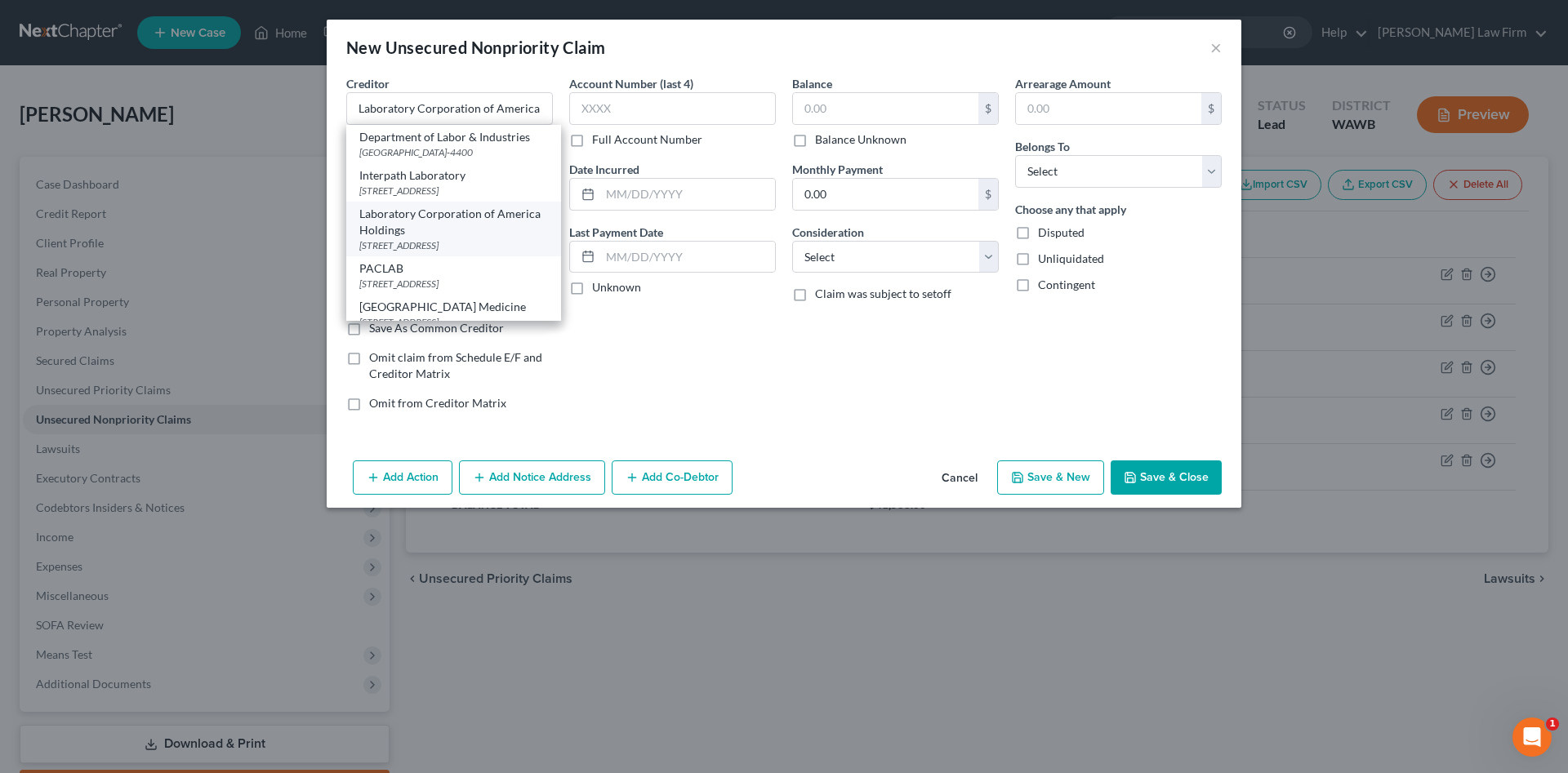
type input "27216"
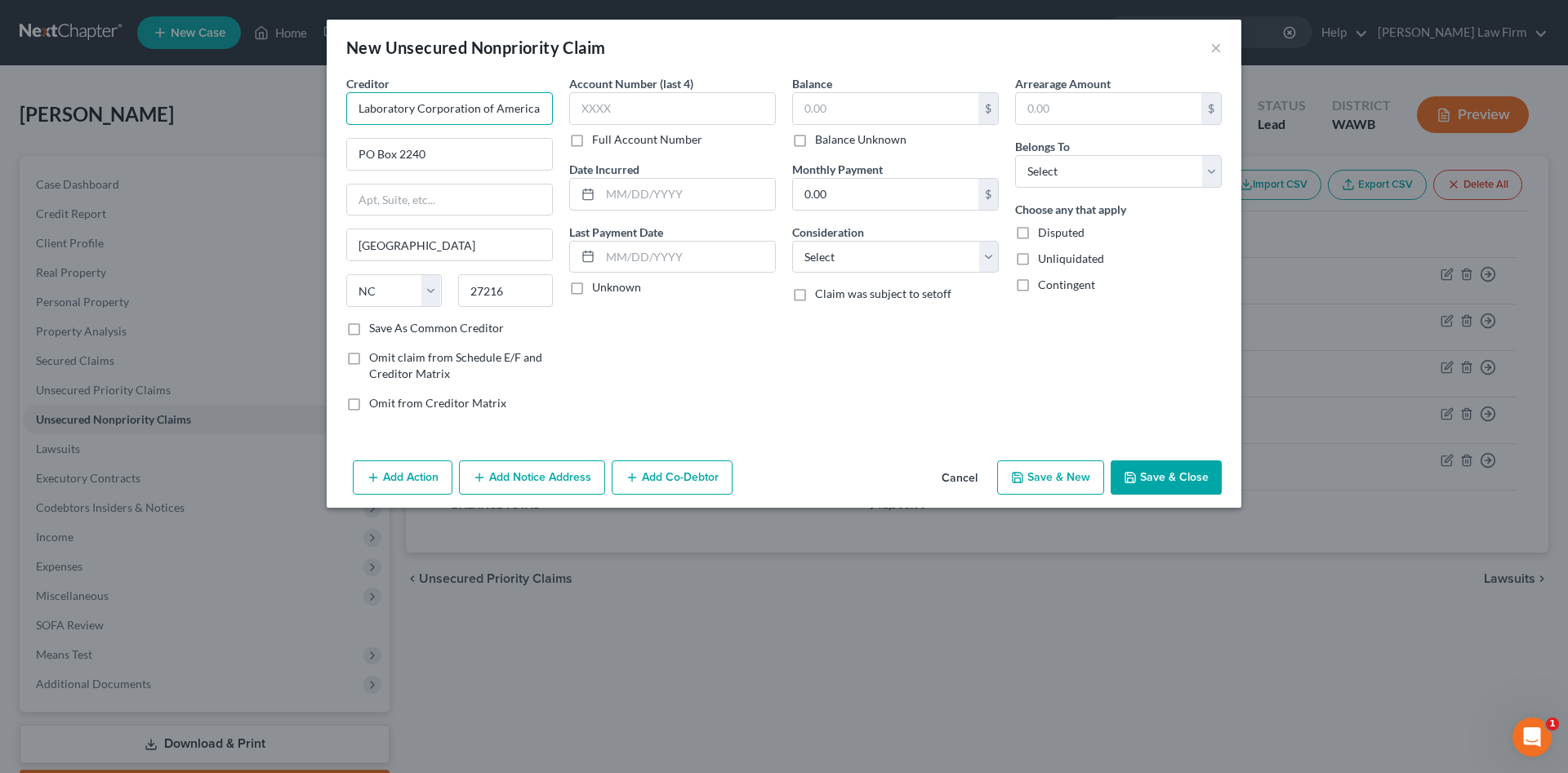
click at [520, 106] on input "Laboratory Corporation of America Holdings" at bounding box center [450, 108] width 207 height 33
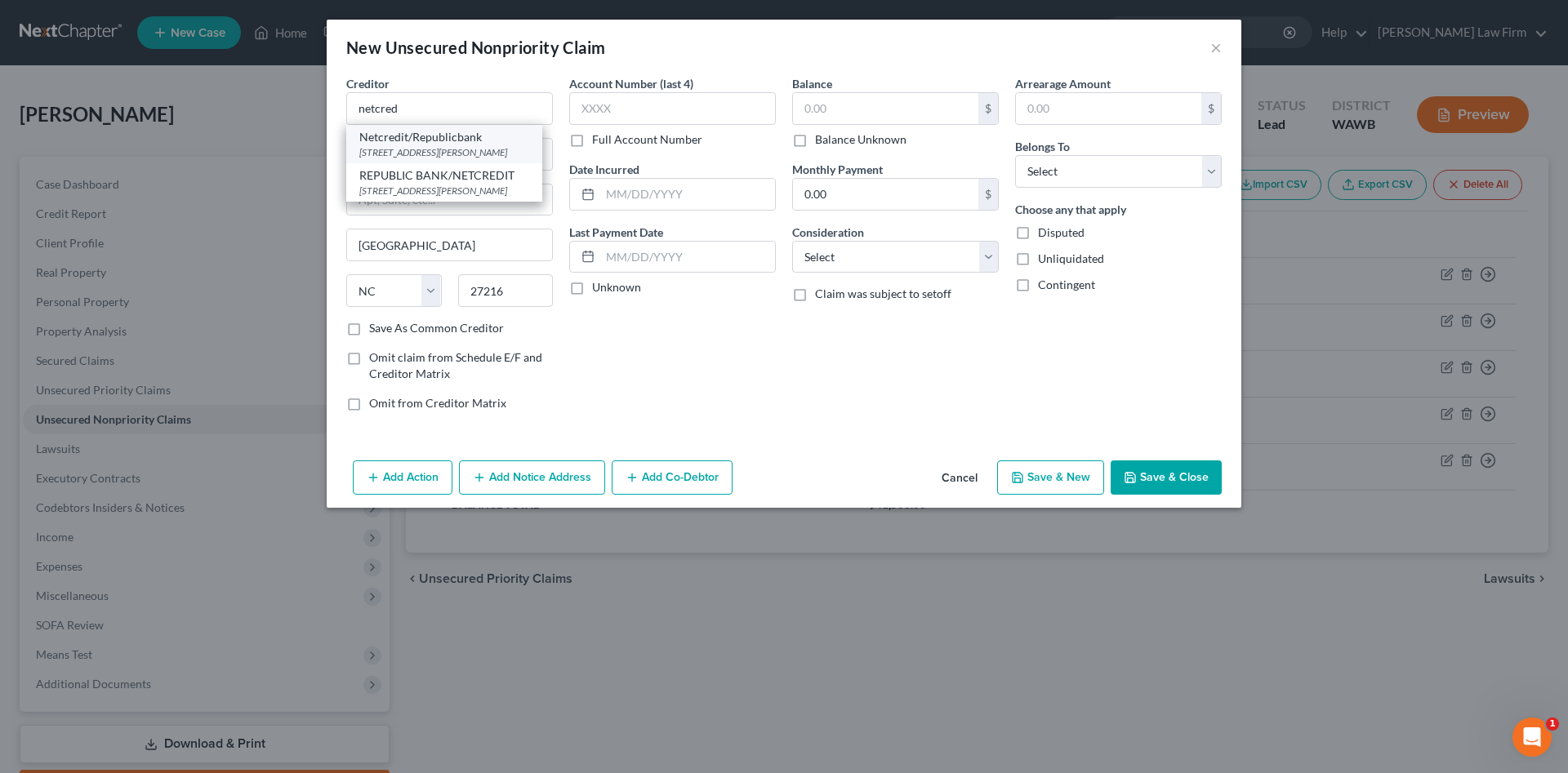
click at [414, 142] on div "Netcredit/Republicbank" at bounding box center [444, 137] width 170 height 17
type input "Netcredit/Republicbank"
type input "[STREET_ADDRESS][PERSON_NAME]"
type input "[GEOGRAPHIC_DATA]"
select select "14"
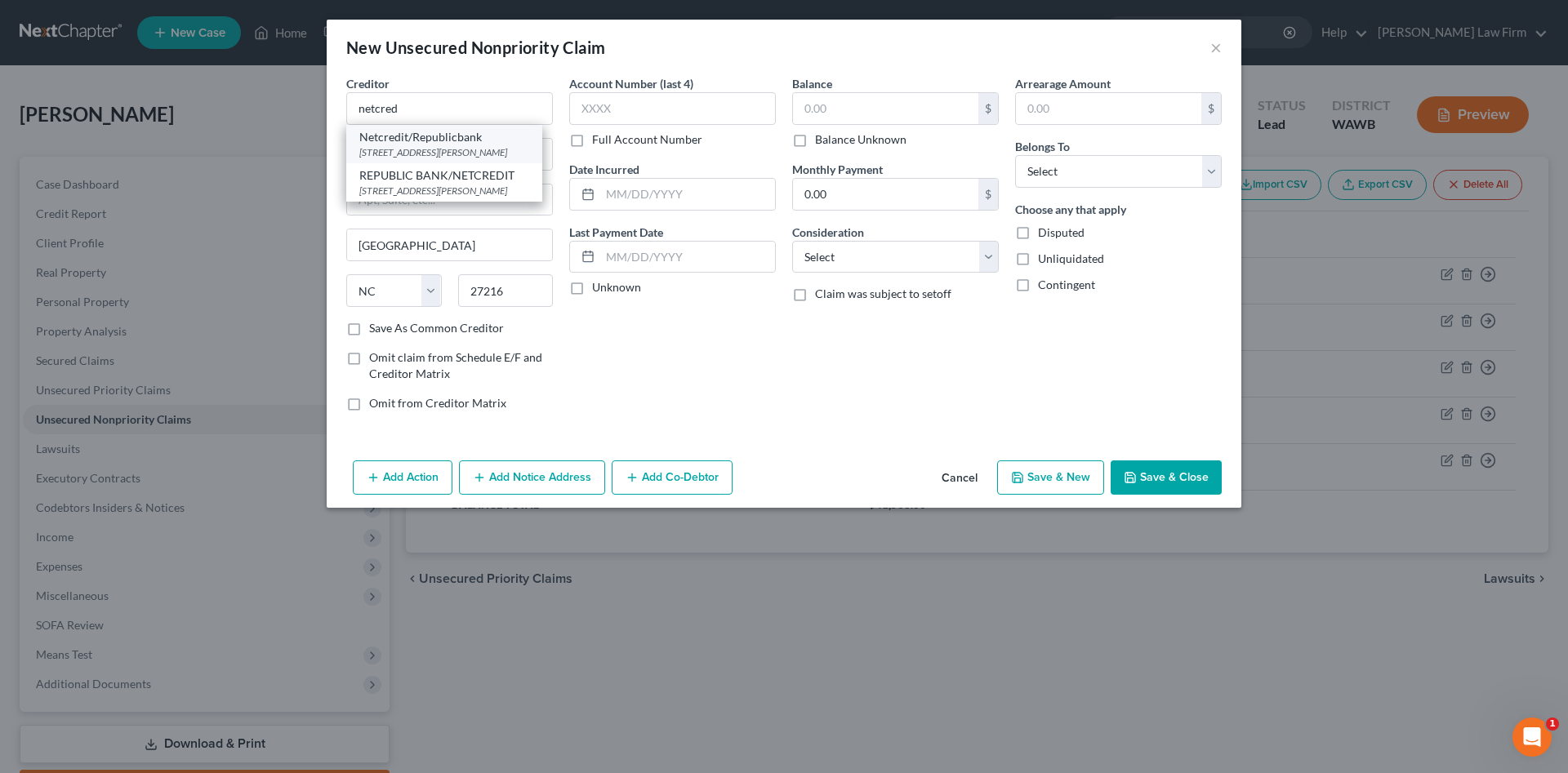
type input "60604"
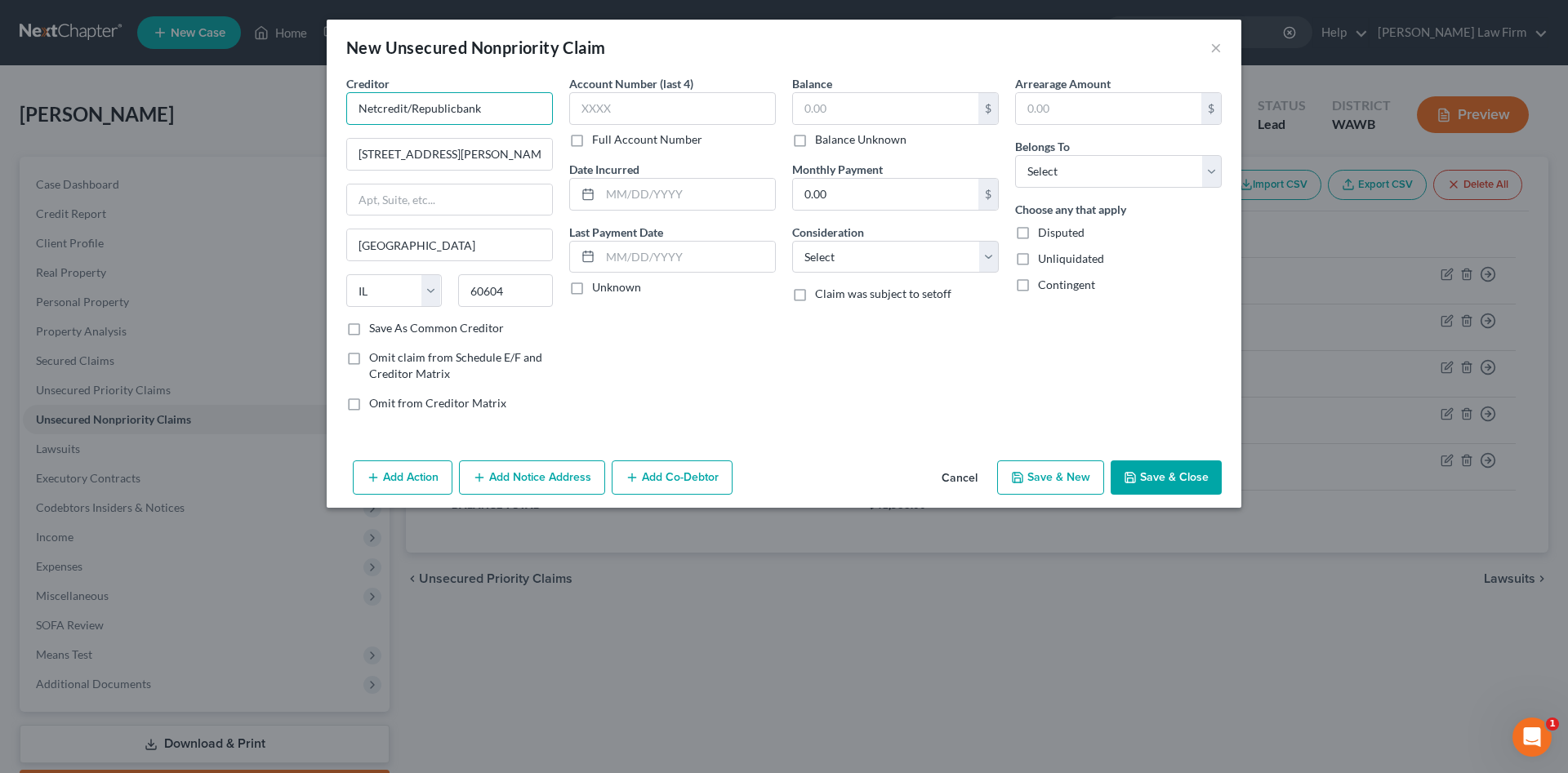
drag, startPoint x: 497, startPoint y: 111, endPoint x: 0, endPoint y: 106, distance: 497.0
click at [346, 106] on input "Netcredit/Republicbank" at bounding box center [450, 108] width 207 height 33
drag, startPoint x: 509, startPoint y: 161, endPoint x: 55, endPoint y: 158, distance: 454.0
click at [347, 158] on input "[STREET_ADDRESS][PERSON_NAME]" at bounding box center [450, 154] width 205 height 31
drag, startPoint x: 525, startPoint y: 297, endPoint x: 428, endPoint y: 283, distance: 98.0
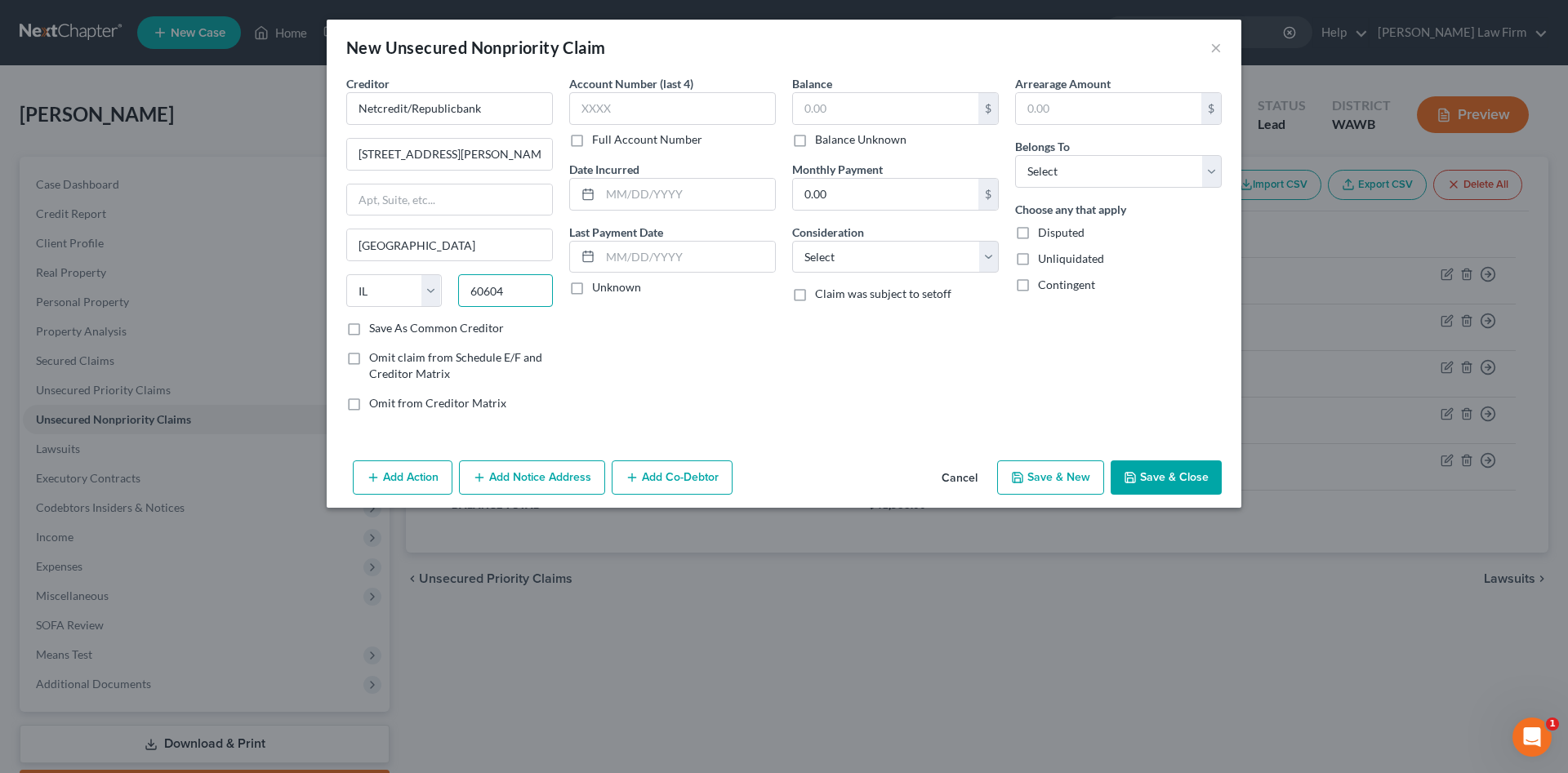
click at [459, 283] on input "60604" at bounding box center [506, 290] width 96 height 33
drag, startPoint x: 519, startPoint y: 107, endPoint x: 0, endPoint y: 83, distance: 519.6
click at [346, 93] on input "Netcredit/Republicbank" at bounding box center [450, 108] width 207 height 33
click at [378, 126] on div "Personify Financial [GEOGRAPHIC_DATA]" at bounding box center [444, 144] width 196 height 38
type input "Personify Financial"
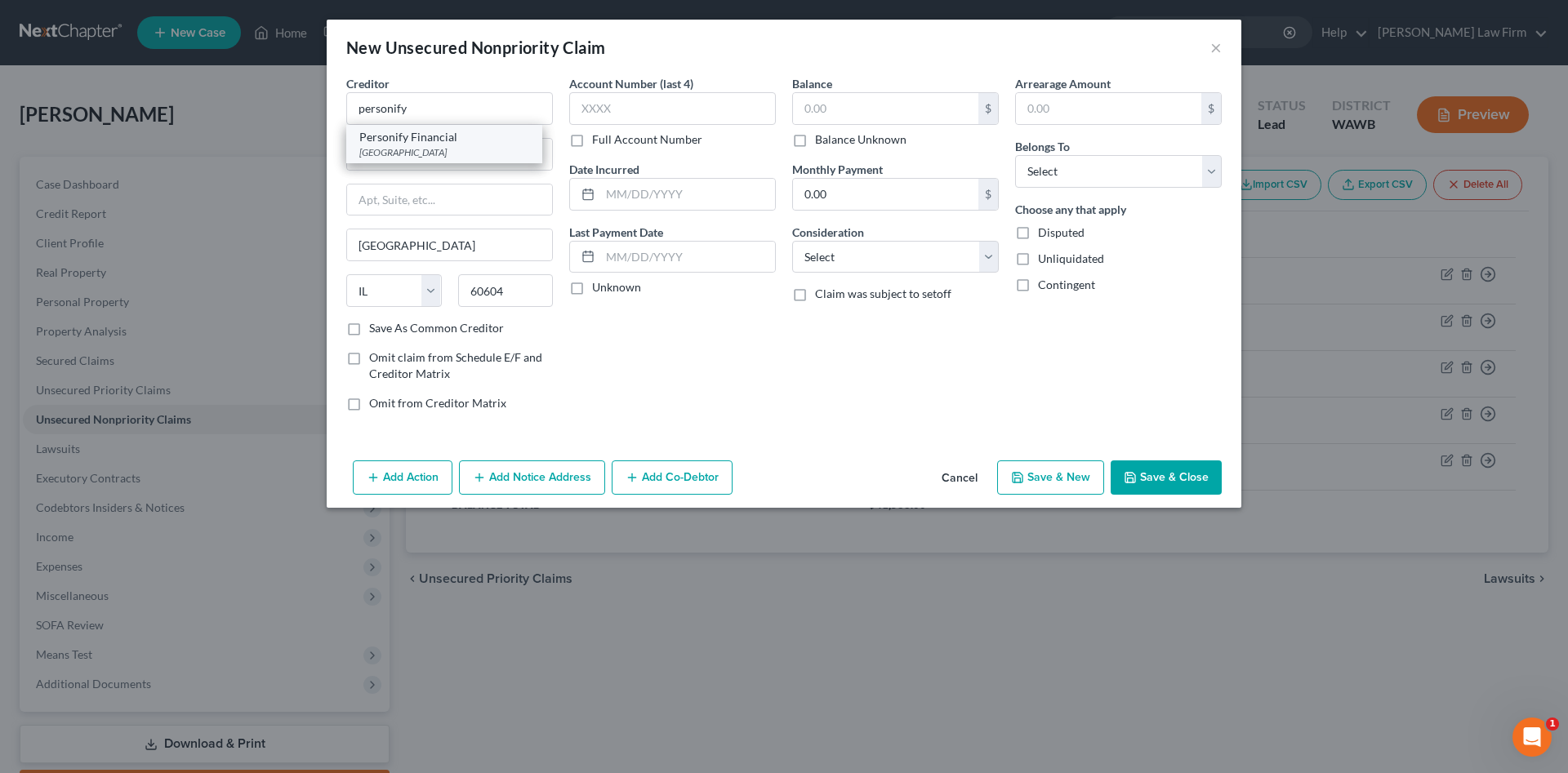
type input "PO Box 208417"
type input "[GEOGRAPHIC_DATA]"
select select "45"
type input "75320"
drag, startPoint x: 456, startPoint y: 113, endPoint x: 227, endPoint y: 105, distance: 229.1
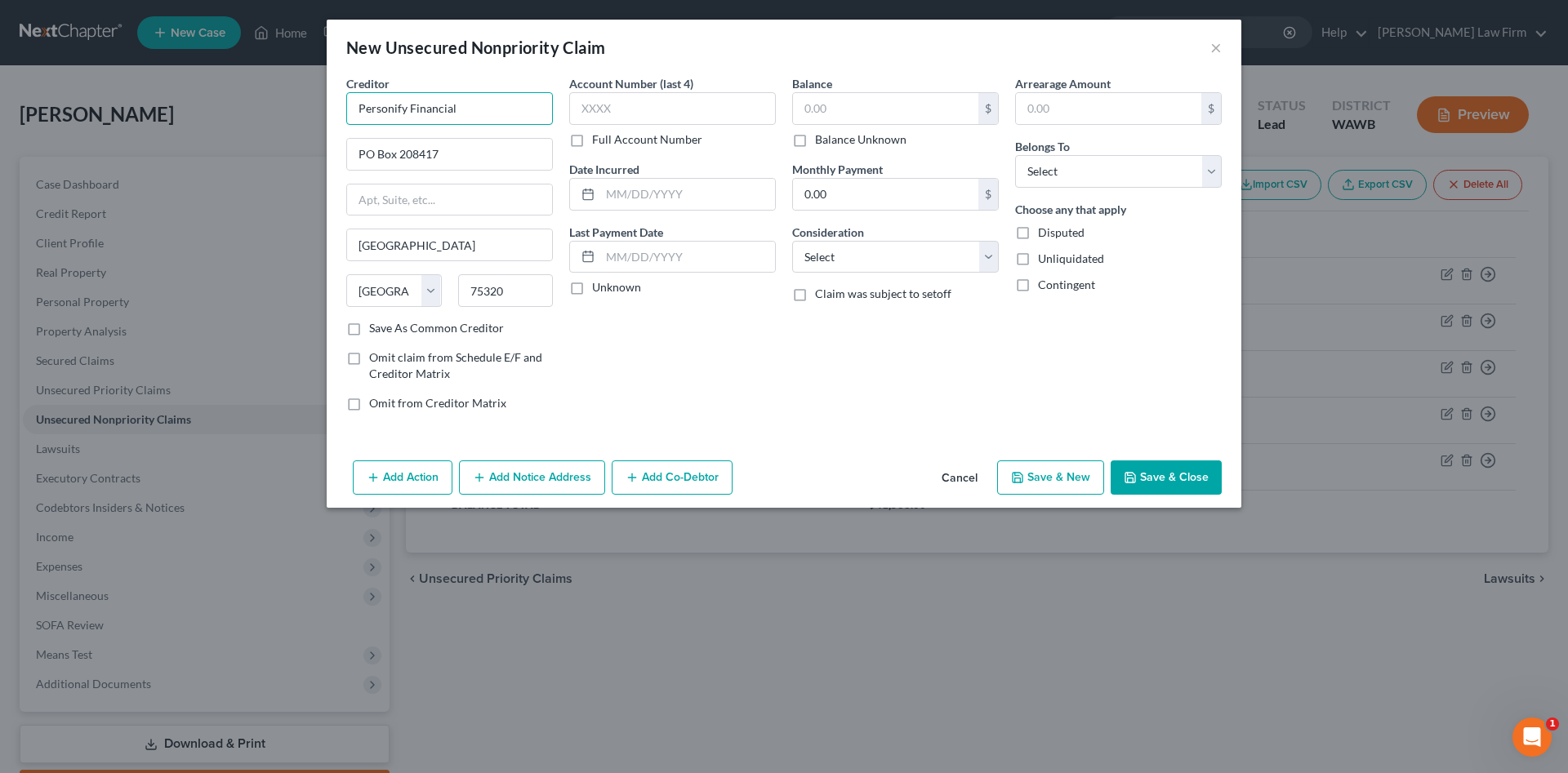
click at [346, 105] on input "Personify Financial" at bounding box center [450, 108] width 207 height 33
drag, startPoint x: 464, startPoint y: 154, endPoint x: 228, endPoint y: 134, distance: 236.8
click at [347, 139] on input "PO Box 208417" at bounding box center [450, 154] width 205 height 31
drag, startPoint x: 516, startPoint y: 289, endPoint x: 320, endPoint y: 286, distance: 196.0
click at [459, 286] on input "75320" at bounding box center [506, 290] width 96 height 33
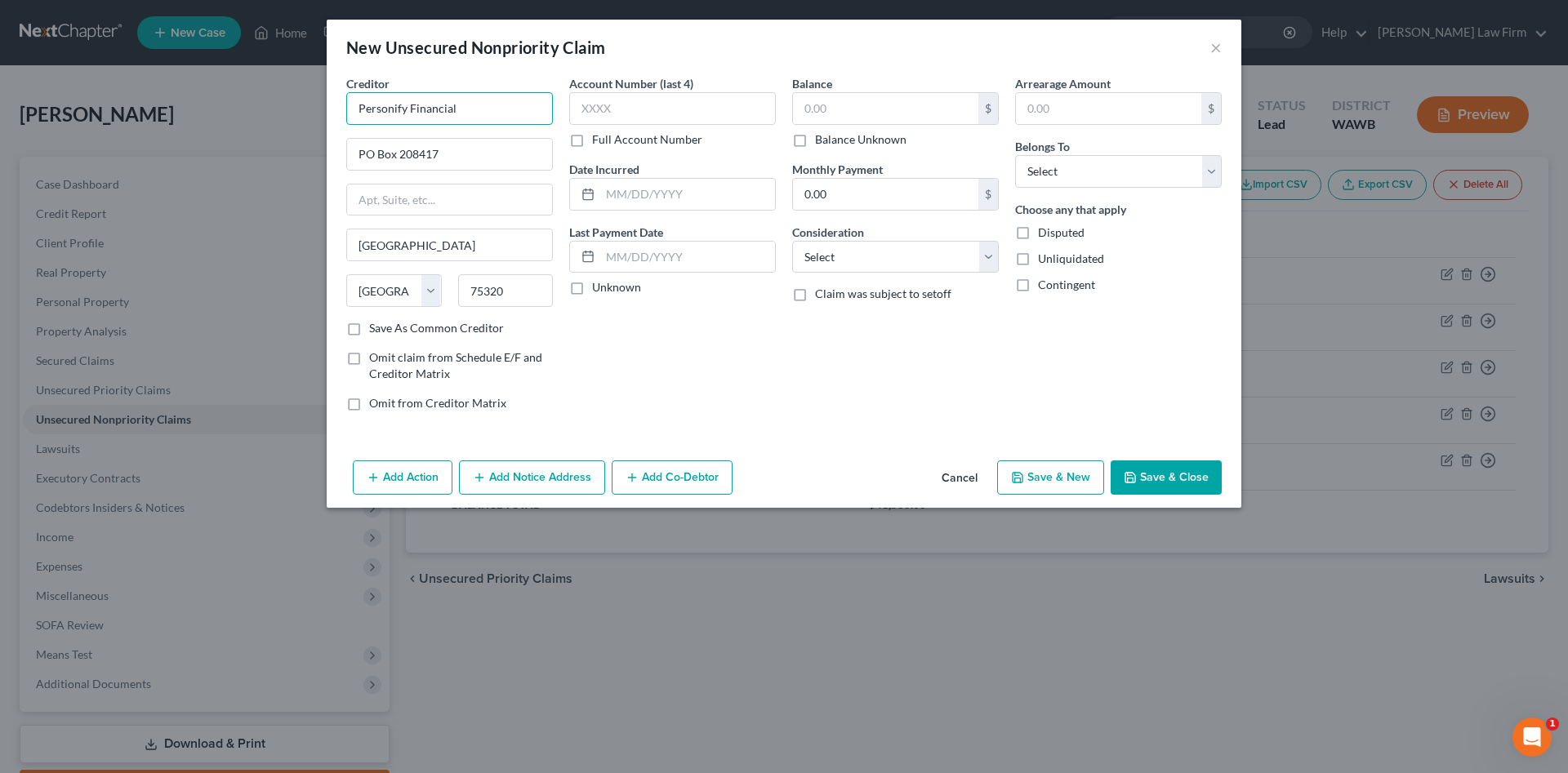
drag, startPoint x: 479, startPoint y: 106, endPoint x: 150, endPoint y: 77, distance: 330.3
click at [346, 93] on input "Personify Financial" at bounding box center [450, 108] width 207 height 33
click at [430, 141] on div "Plain Green Loans" at bounding box center [444, 137] width 170 height 17
type input "Plain Green Loans"
type input "PO Box 270"
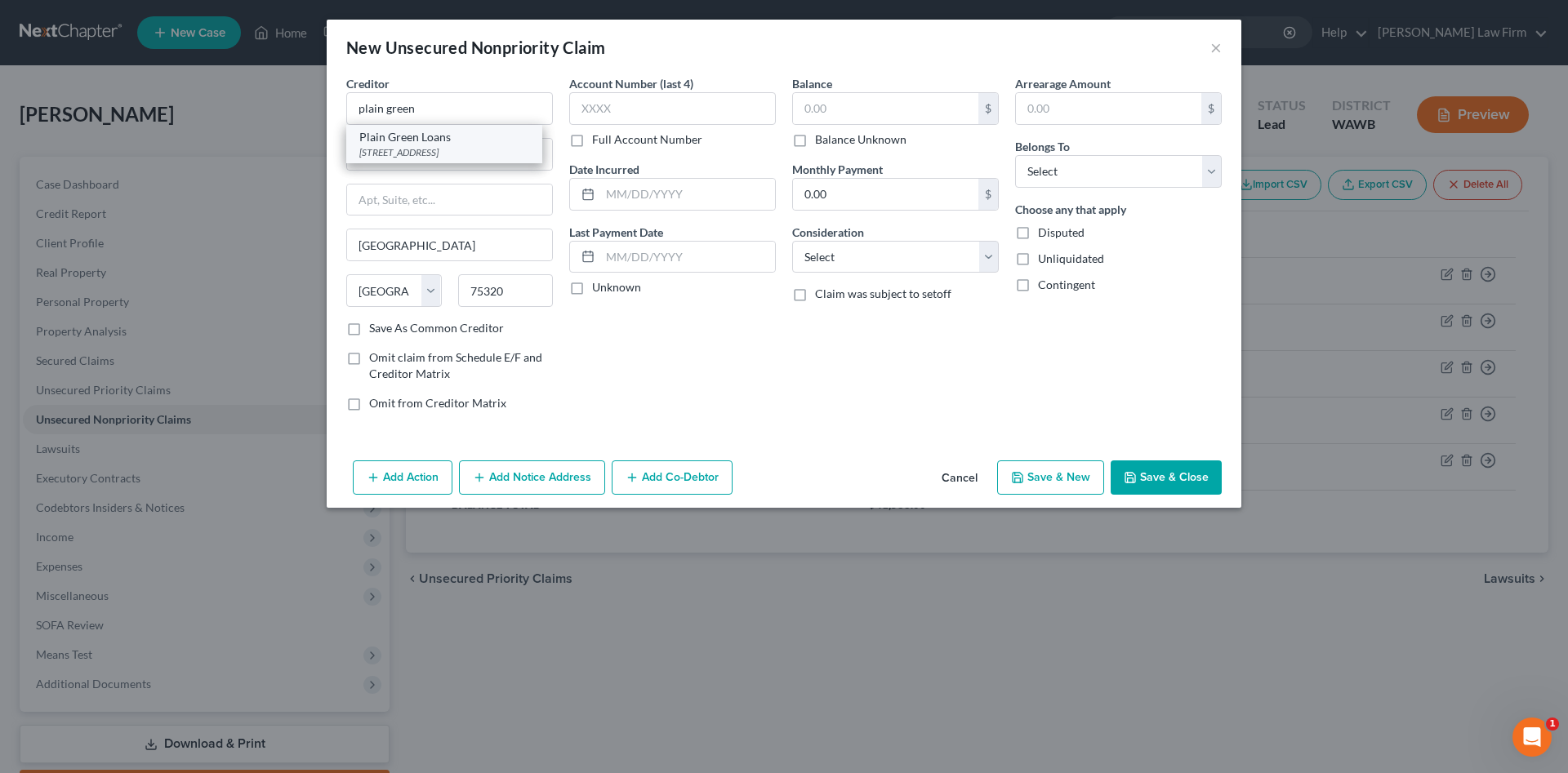
type input "Box Elder"
select select "27"
type input "59521"
drag, startPoint x: 473, startPoint y: 109, endPoint x: 244, endPoint y: 129, distance: 229.9
click at [346, 125] on input "Plain Green Loans" at bounding box center [450, 108] width 207 height 33
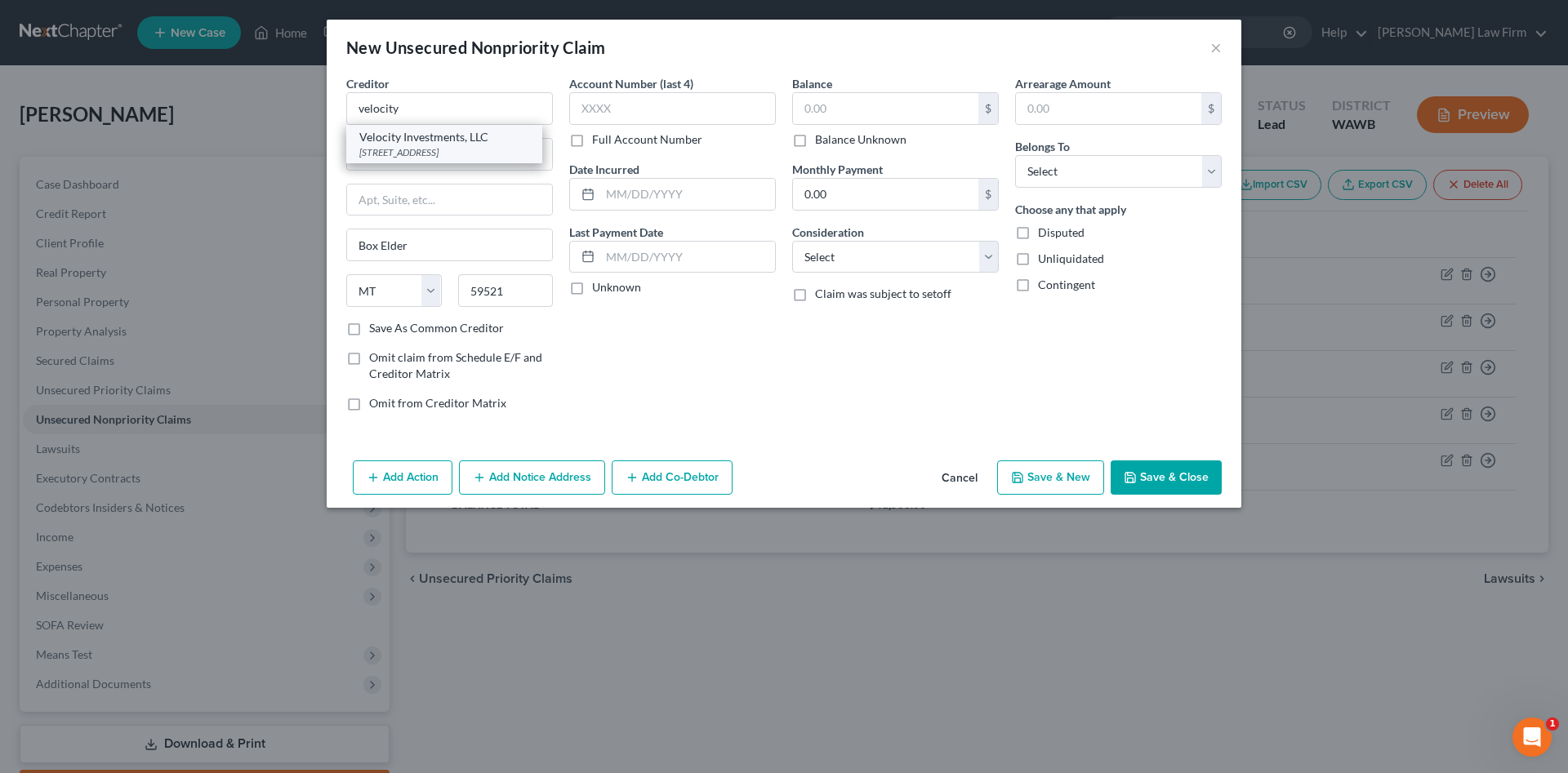
click at [414, 153] on div "[STREET_ADDRESS]" at bounding box center [444, 152] width 170 height 14
type input "Velocity Investments, LLC"
type input "[STREET_ADDRESS]"
type input "Belmar"
select select "33"
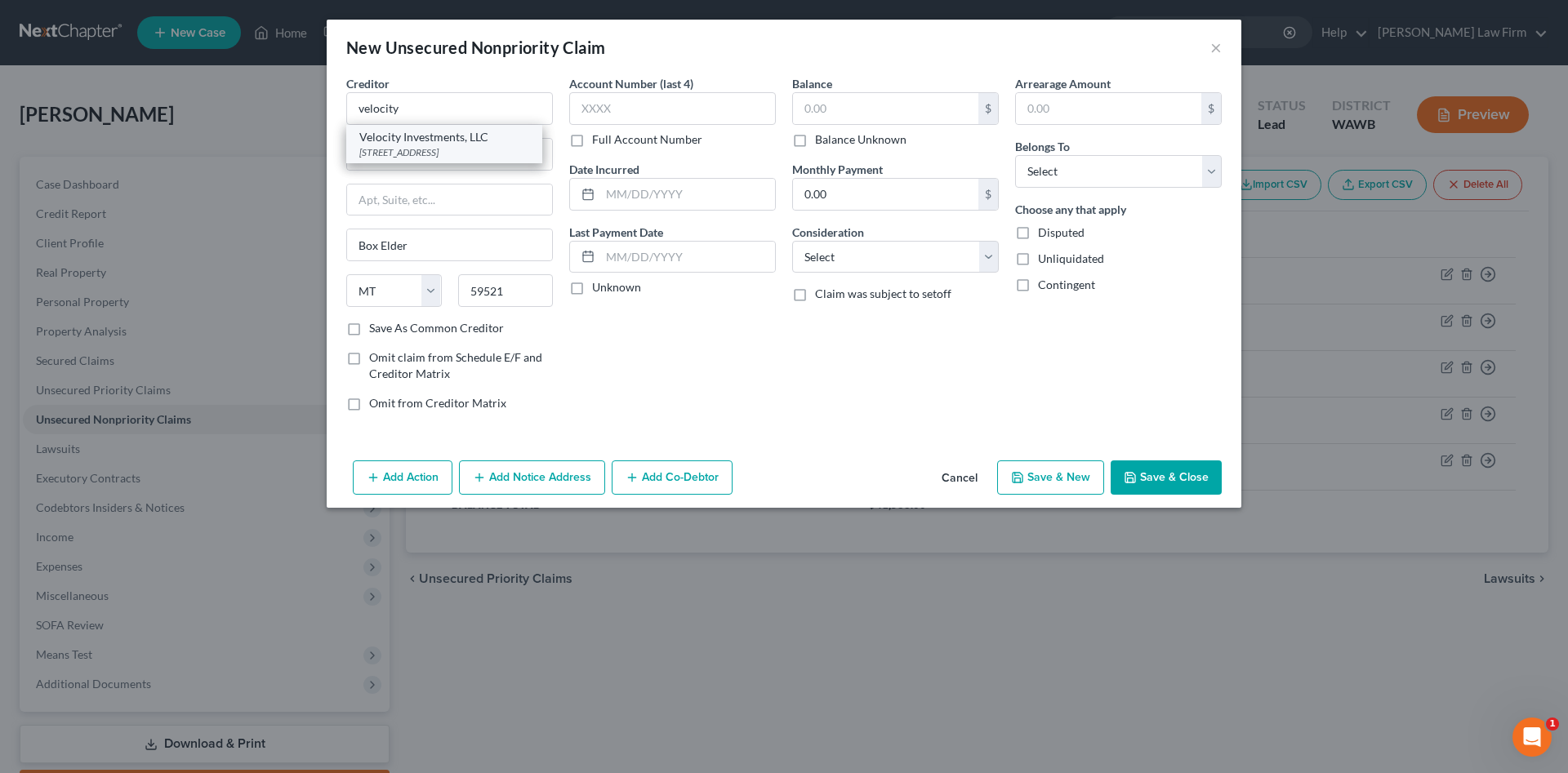
type input "07719"
drag, startPoint x: 521, startPoint y: 105, endPoint x: 47, endPoint y: 91, distance: 474.2
click at [346, 98] on input "Velocity Investments, LLC" at bounding box center [450, 108] width 207 height 33
click at [519, 152] on input "[STREET_ADDRESS]" at bounding box center [450, 154] width 205 height 31
drag, startPoint x: 356, startPoint y: 148, endPoint x: 448, endPoint y: 150, distance: 92.0
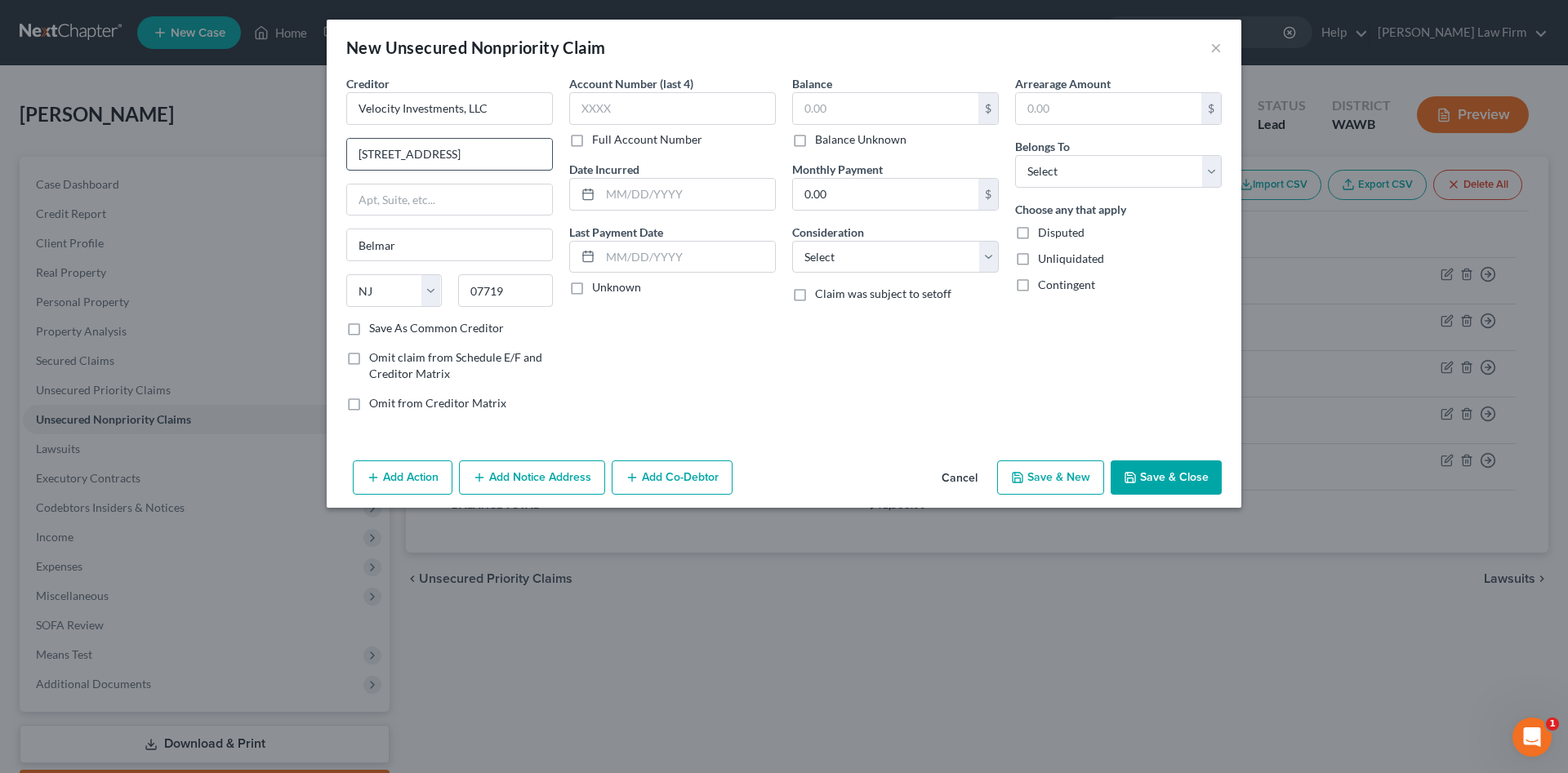
click at [448, 150] on input "[STREET_ADDRESS]" at bounding box center [450, 154] width 205 height 31
type input "c, SUITE 305"
drag, startPoint x: 433, startPoint y: 153, endPoint x: 369, endPoint y: 153, distance: 64.0
click at [369, 153] on input "c, SUITE 305" at bounding box center [450, 154] width 205 height 31
drag, startPoint x: 532, startPoint y: 292, endPoint x: 419, endPoint y: 290, distance: 113.0
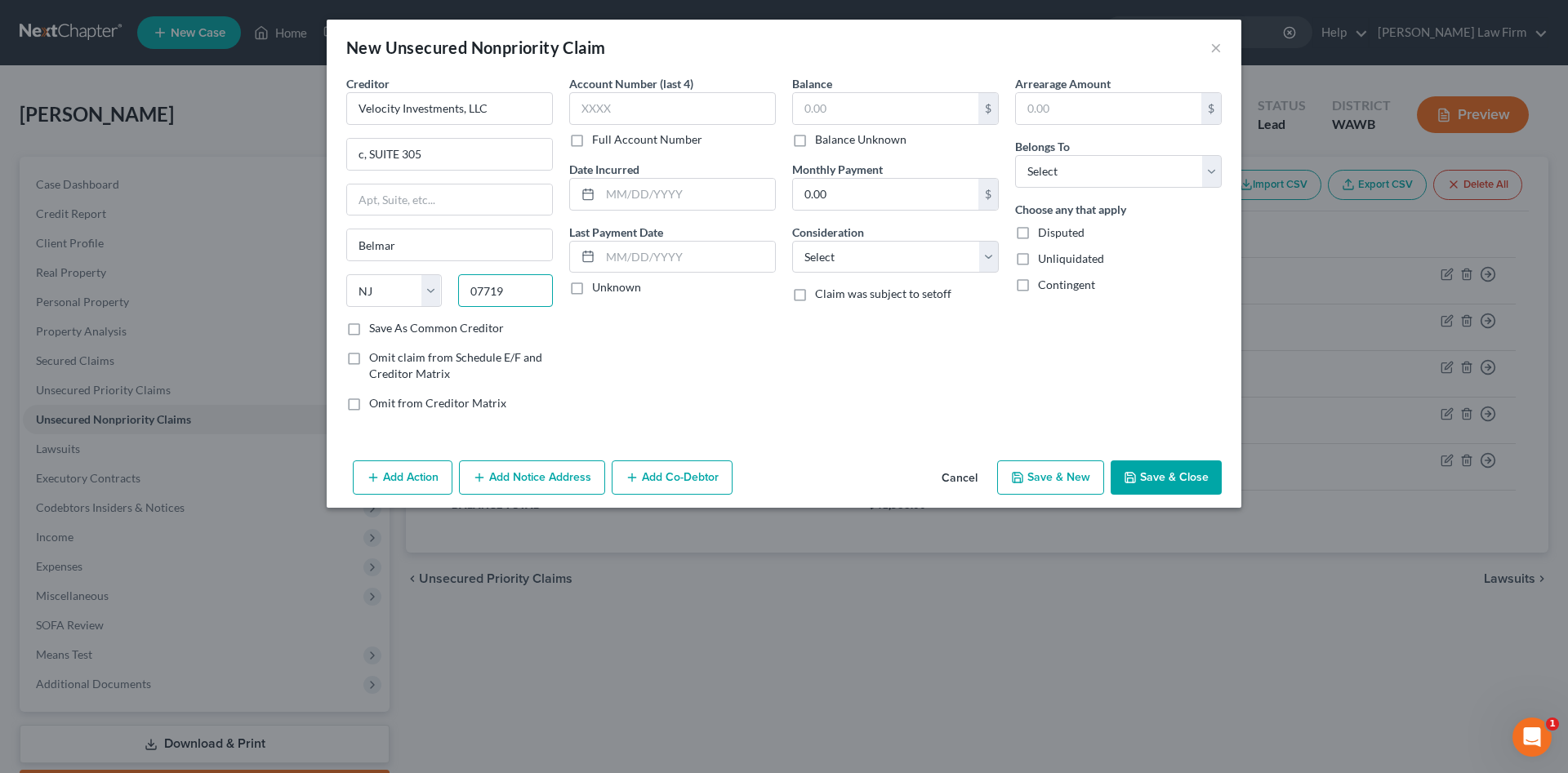
click at [459, 290] on input "07719" at bounding box center [506, 290] width 96 height 33
drag, startPoint x: 518, startPoint y: 98, endPoint x: 57, endPoint y: 79, distance: 461.4
click at [346, 93] on input "Velocity Investments, LLC" at bounding box center [450, 108] width 207 height 33
click at [472, 159] on div "[STREET_ADDRESS][US_STATE][US_STATE]" at bounding box center [444, 152] width 170 height 14
type input "WithU Loans"
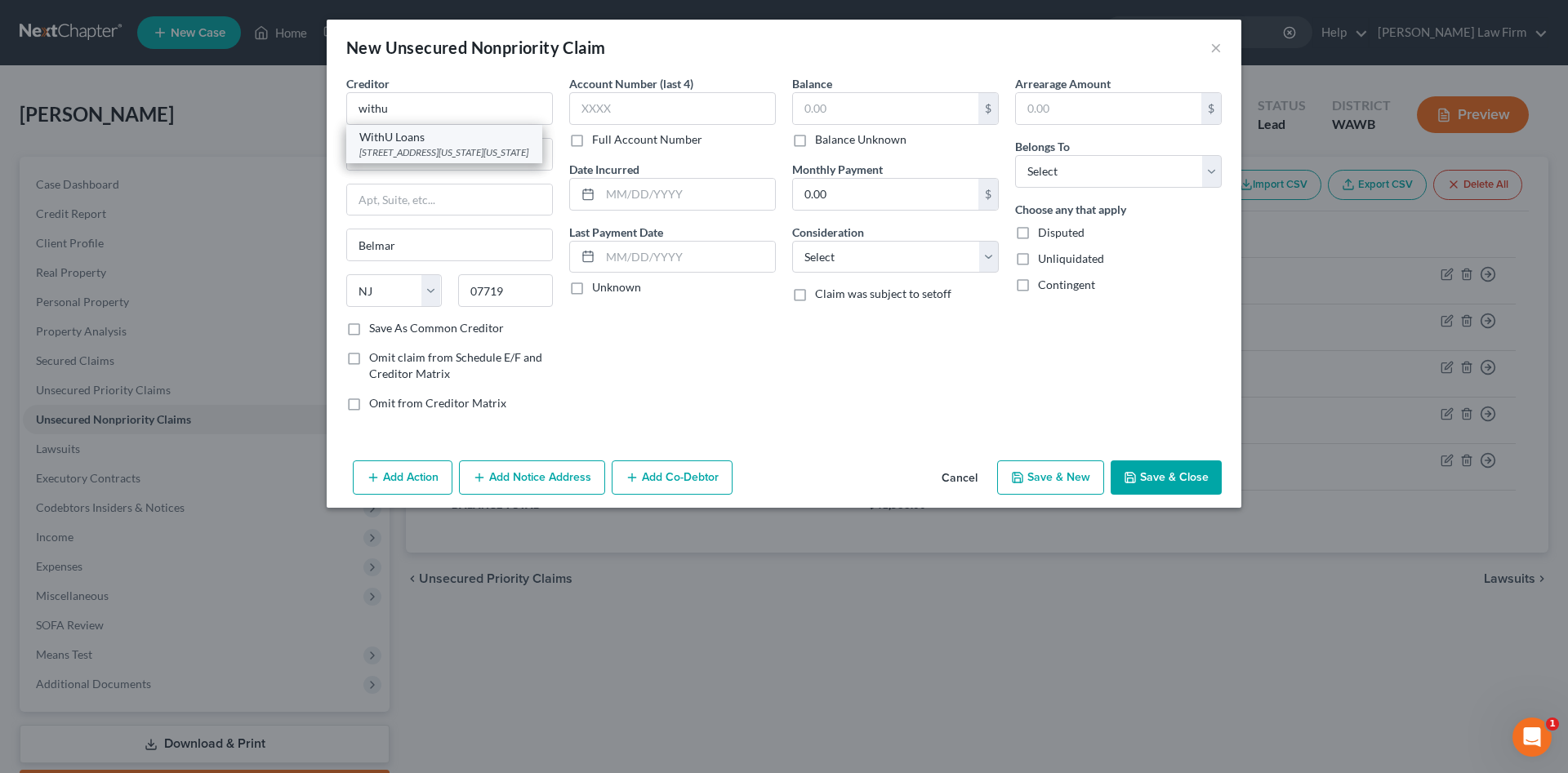
type input "[STREET_ADDRESS][US_STATE]"
type input "[STREET_ADDRESS]"
type input "[US_STATE][GEOGRAPHIC_DATA]"
select select "37"
type input "73170"
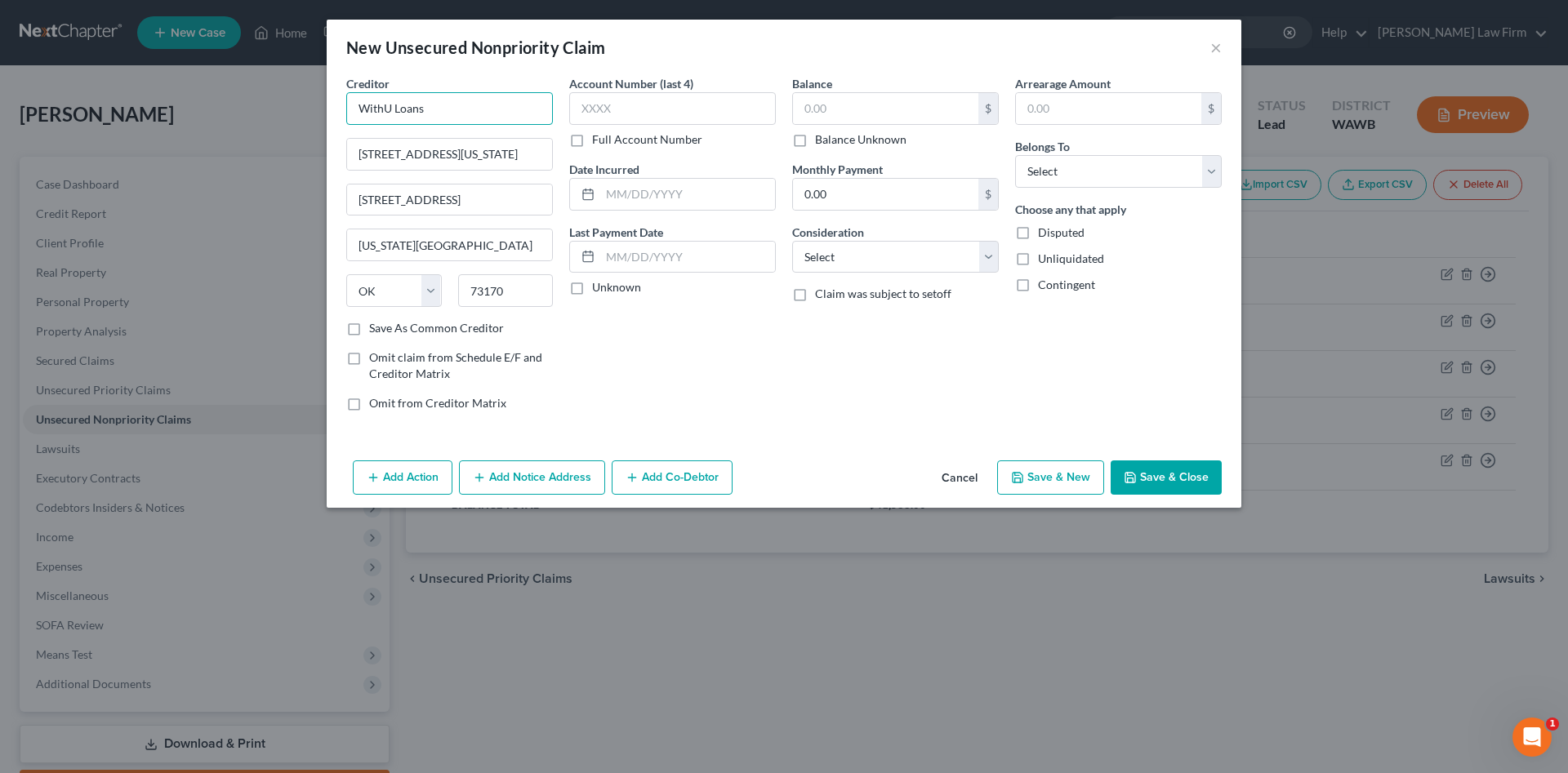
drag, startPoint x: 477, startPoint y: 114, endPoint x: 0, endPoint y: 68, distance: 479.2
click at [346, 93] on input "WithU Loans" at bounding box center [450, 108] width 207 height 33
drag, startPoint x: 528, startPoint y: 161, endPoint x: 0, endPoint y: 88, distance: 533.0
click at [347, 139] on input "[STREET_ADDRESS][US_STATE]" at bounding box center [450, 154] width 205 height 31
drag, startPoint x: 465, startPoint y: 193, endPoint x: 278, endPoint y: 158, distance: 190.2
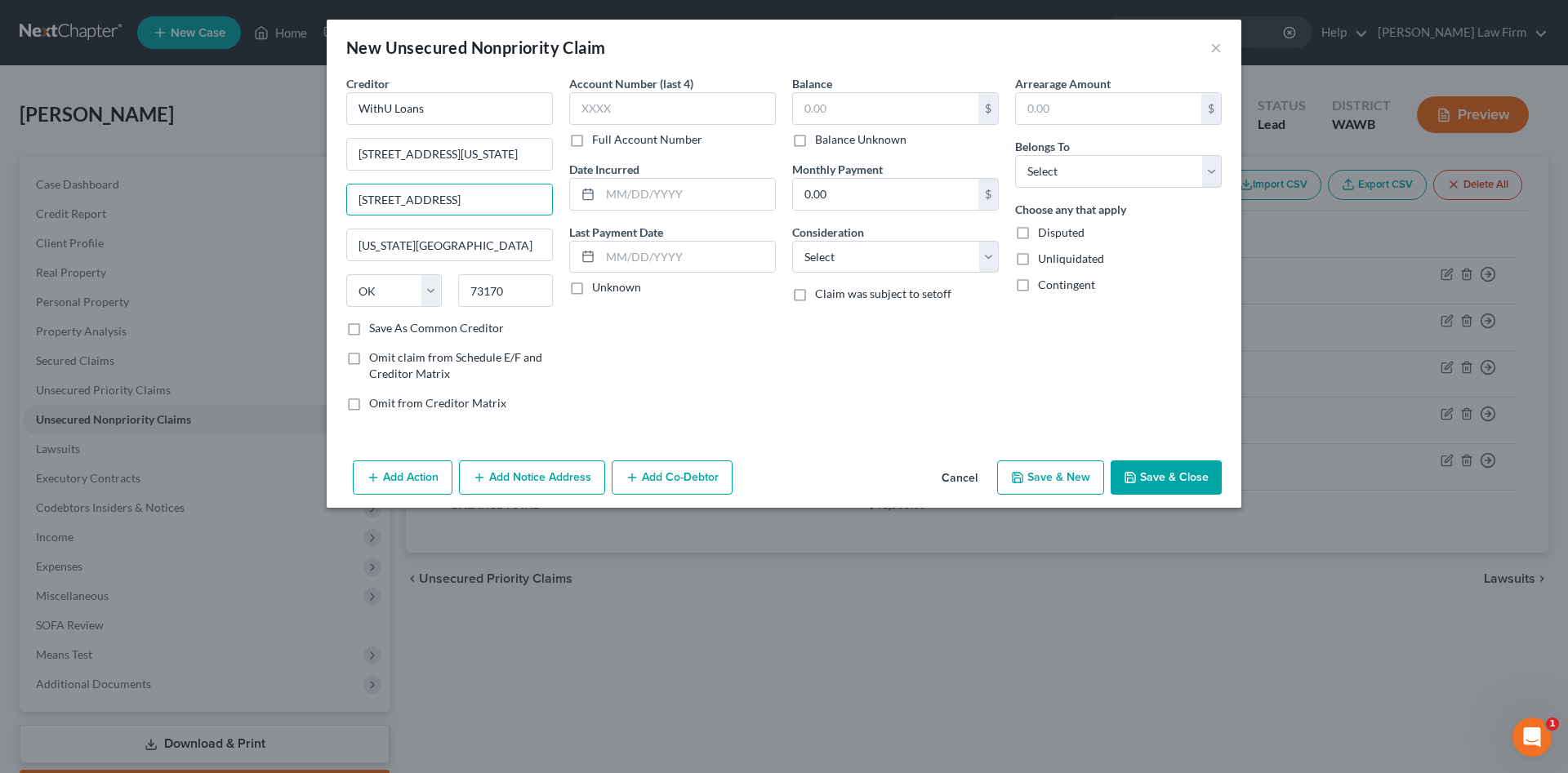
click at [347, 184] on input "[STREET_ADDRESS]" at bounding box center [450, 199] width 205 height 31
drag, startPoint x: 509, startPoint y: 285, endPoint x: 436, endPoint y: 285, distance: 73.0
click at [459, 285] on input "73170" at bounding box center [506, 290] width 96 height 33
